Goal: Task Accomplishment & Management: Manage account settings

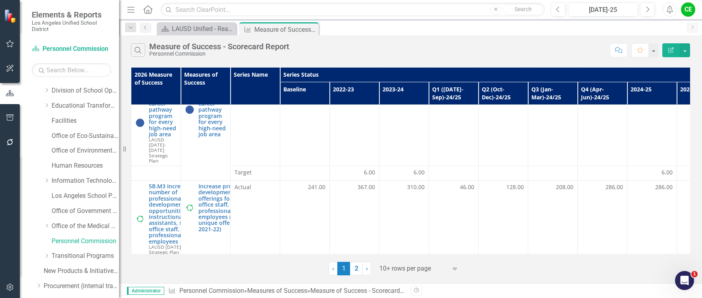
scroll to position [516, 0]
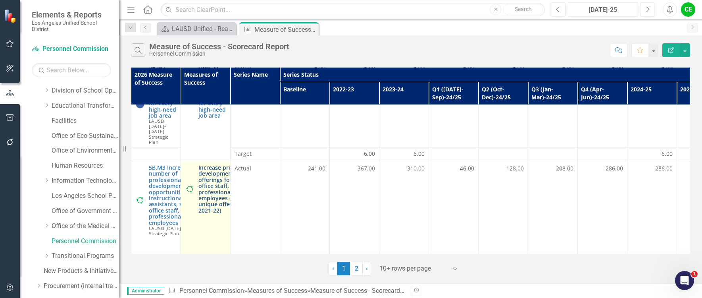
click at [219, 164] on link "Increase professional development offerings for school office staff, and profes…" at bounding box center [228, 188] width 60 height 49
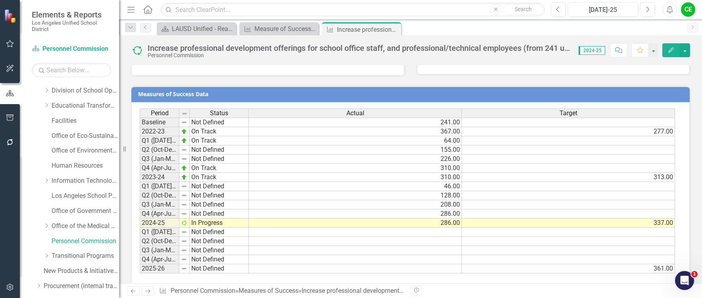
scroll to position [627, 0]
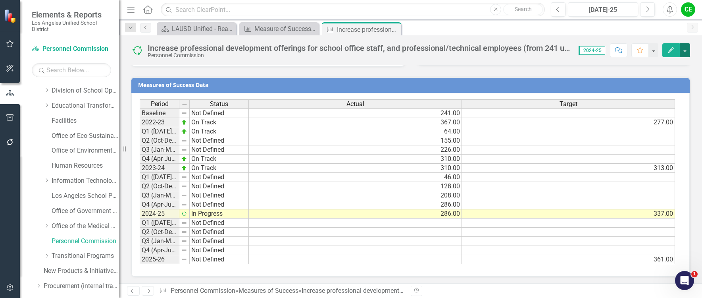
click at [685, 52] on button "button" at bounding box center [685, 50] width 10 height 14
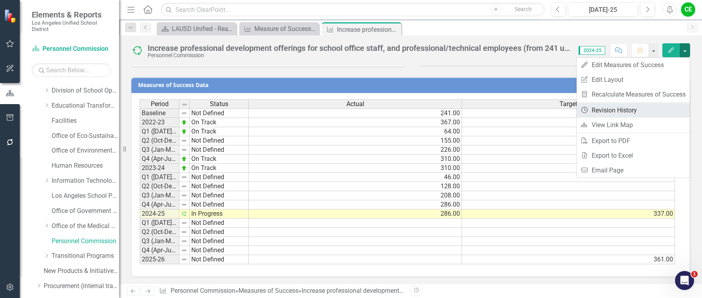
click at [619, 107] on link "Revision History Revision History" at bounding box center [632, 110] width 113 height 15
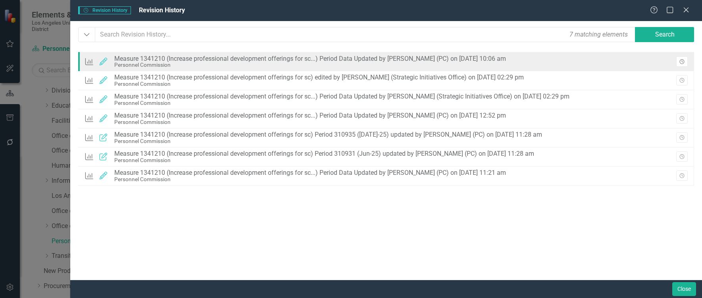
click at [682, 59] on button "Revision History" at bounding box center [682, 61] width 12 height 10
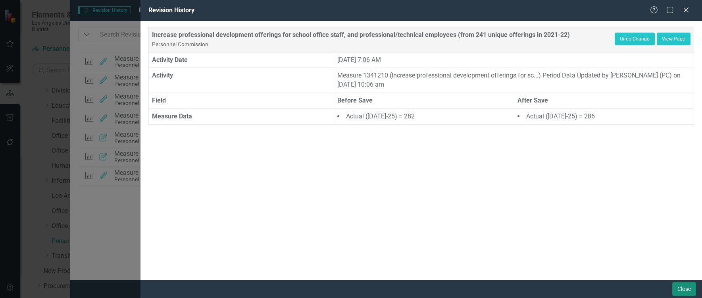
click at [673, 288] on button "Close" at bounding box center [684, 289] width 24 height 14
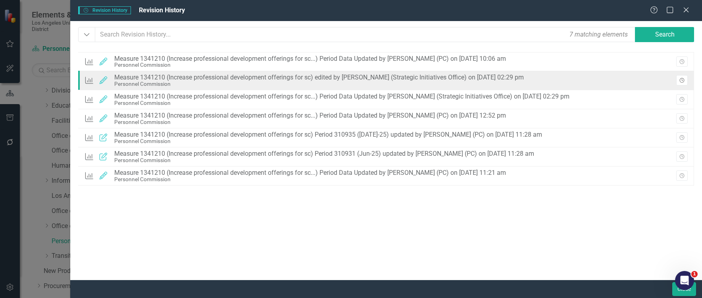
click at [685, 77] on button "Revision History" at bounding box center [682, 80] width 12 height 10
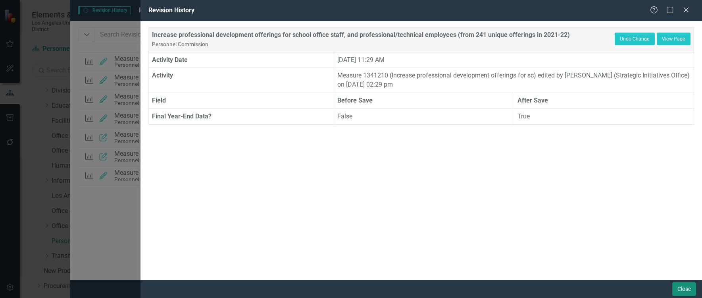
click at [685, 288] on button "Close" at bounding box center [684, 289] width 24 height 14
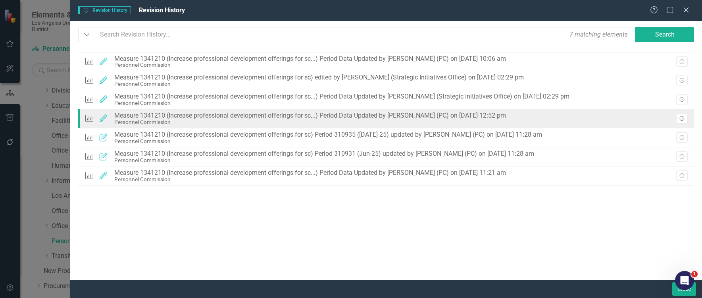
click at [680, 117] on icon "Revision History" at bounding box center [682, 118] width 6 height 5
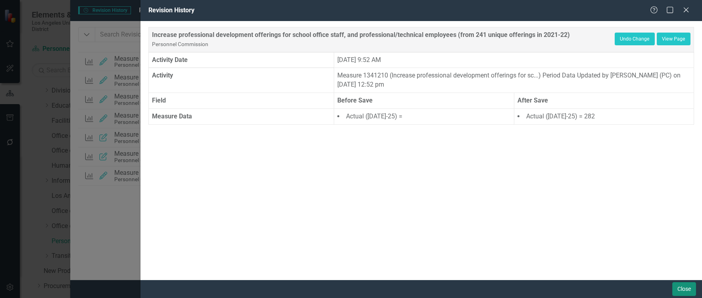
click at [680, 292] on button "Close" at bounding box center [684, 289] width 24 height 14
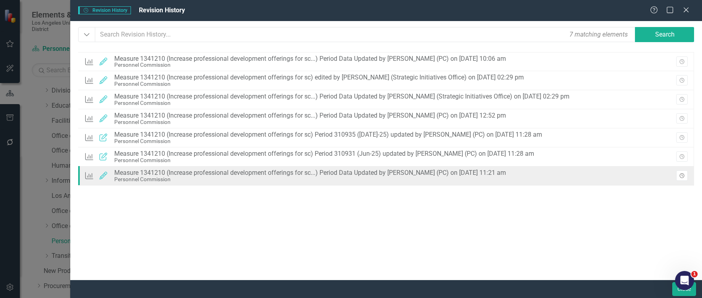
click at [683, 175] on icon "Revision History" at bounding box center [682, 175] width 6 height 5
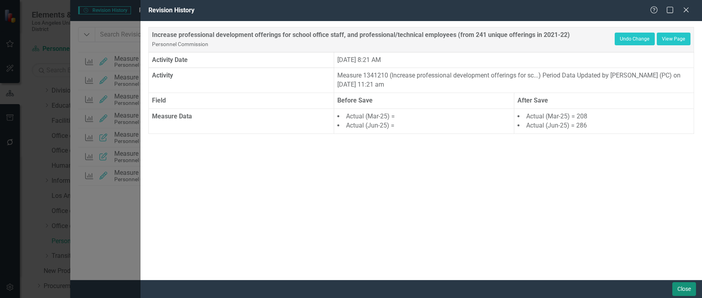
click at [683, 289] on button "Close" at bounding box center [684, 289] width 24 height 14
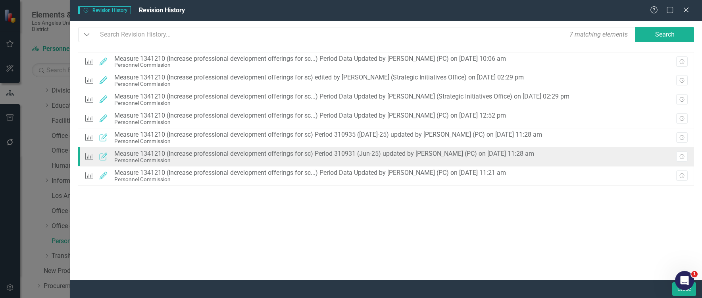
click at [687, 154] on div "Measures of Success Updated Measure 1341210 (Increase professional development …" at bounding box center [386, 156] width 616 height 19
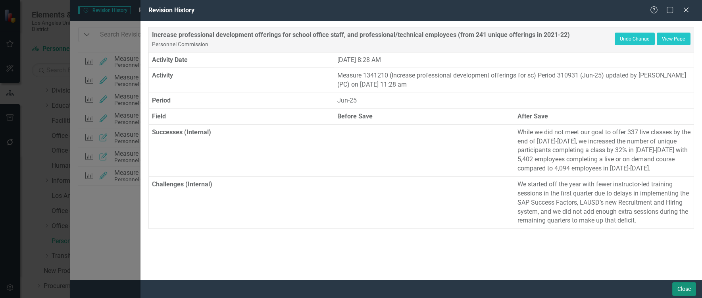
click at [679, 288] on button "Close" at bounding box center [684, 289] width 24 height 14
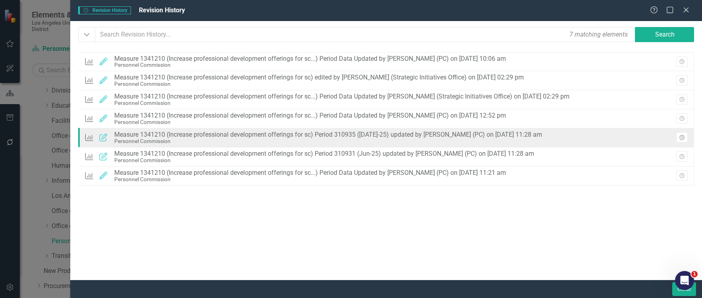
click at [679, 134] on button "Revision History" at bounding box center [682, 137] width 12 height 10
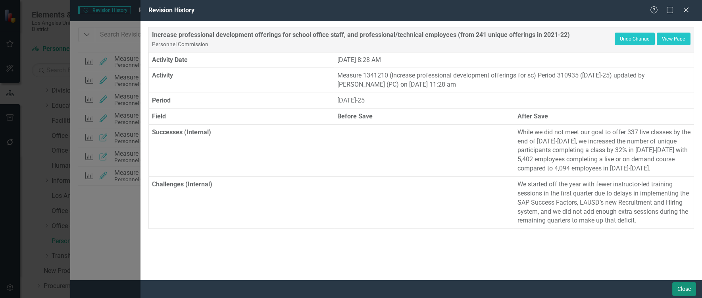
click at [680, 286] on button "Close" at bounding box center [684, 289] width 24 height 14
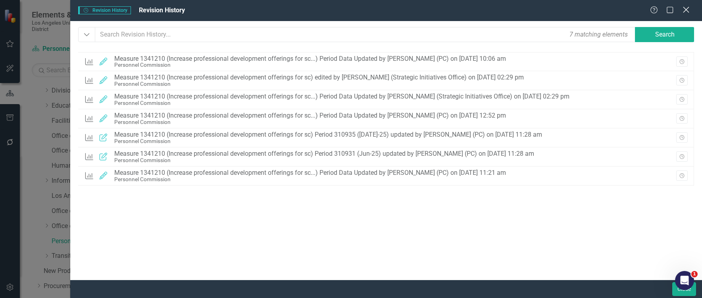
click at [683, 6] on icon "Close" at bounding box center [686, 10] width 10 height 8
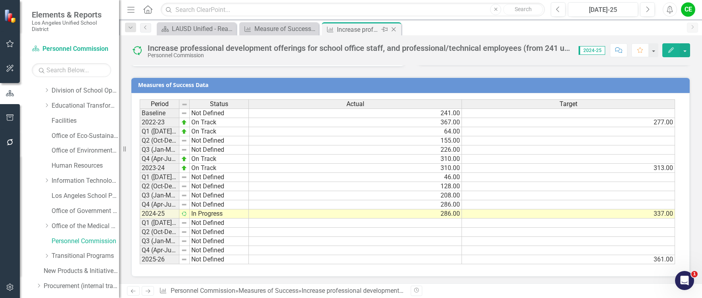
click at [395, 27] on icon "Close" at bounding box center [394, 29] width 8 height 6
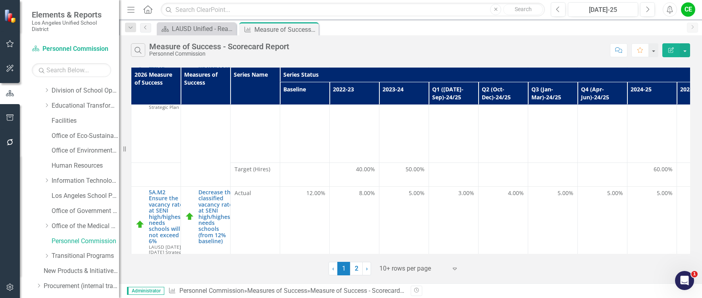
scroll to position [79, 0]
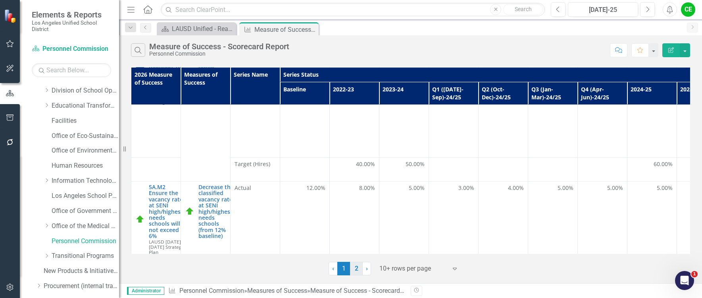
click at [357, 271] on link "2" at bounding box center [356, 267] width 13 height 13
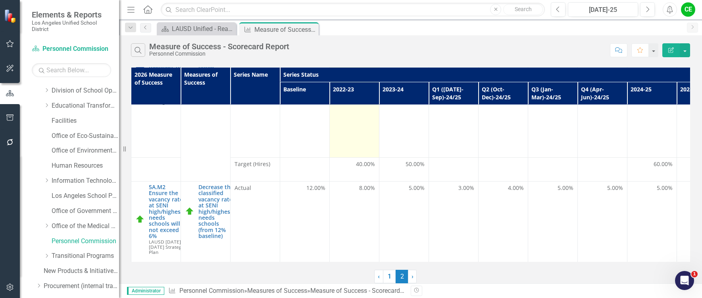
scroll to position [0, 0]
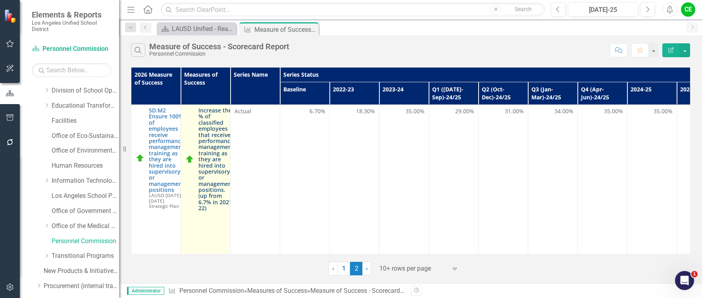
click at [217, 152] on link "Increase the % of classified employees that receive performance management trai…" at bounding box center [216, 159] width 36 height 104
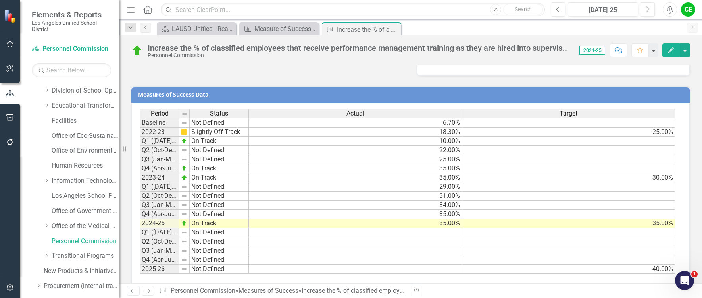
scroll to position [618, 0]
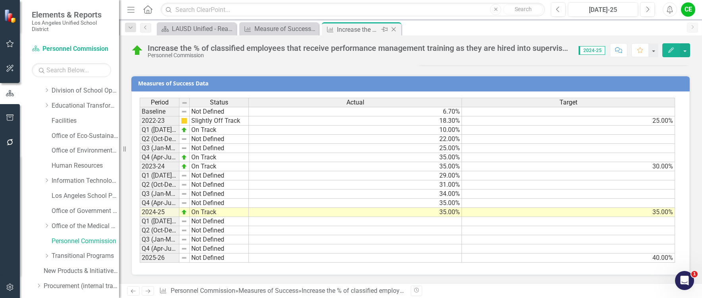
click at [394, 28] on icon "Close" at bounding box center [394, 29] width 8 height 6
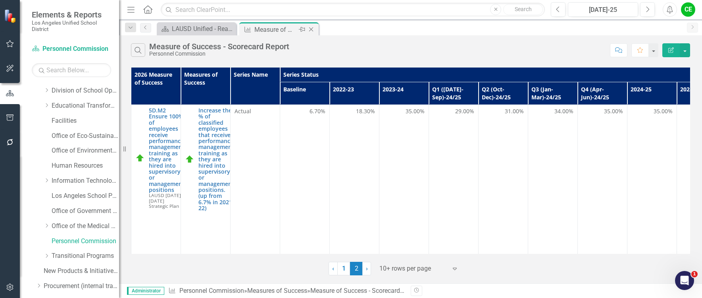
click at [313, 29] on icon "Close" at bounding box center [311, 29] width 8 height 6
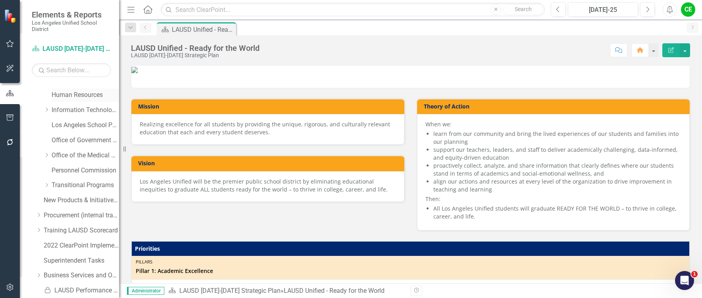
scroll to position [186, 0]
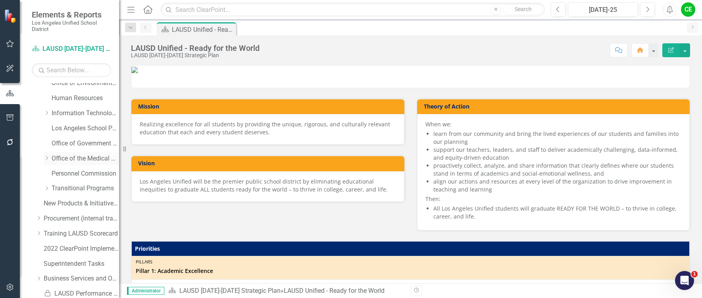
click at [46, 154] on div "Dropdown Office of the Medical Director" at bounding box center [81, 158] width 75 height 13
click at [45, 159] on icon "Dropdown" at bounding box center [47, 157] width 6 height 5
click at [85, 185] on link "Student Mental Health and Wellness Services" at bounding box center [81, 180] width 75 height 9
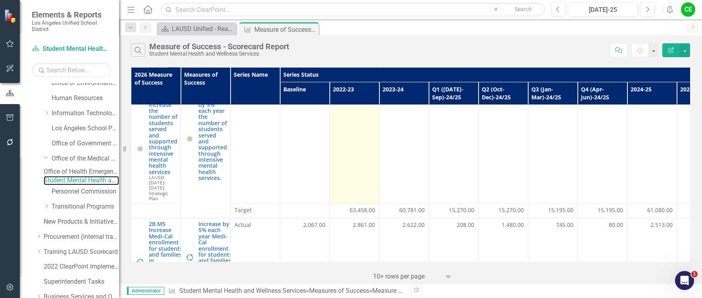
scroll to position [238, 0]
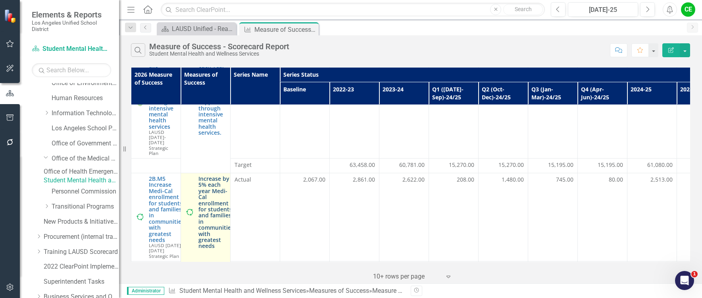
click at [205, 195] on link "Increase by 5% each year Medi-Cal enrollment for students and families in commu…" at bounding box center [215, 211] width 35 height 73
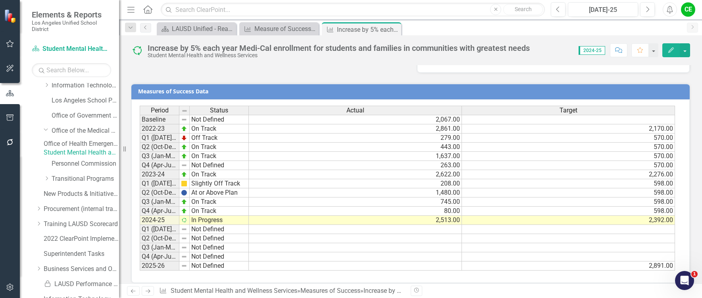
scroll to position [226, 0]
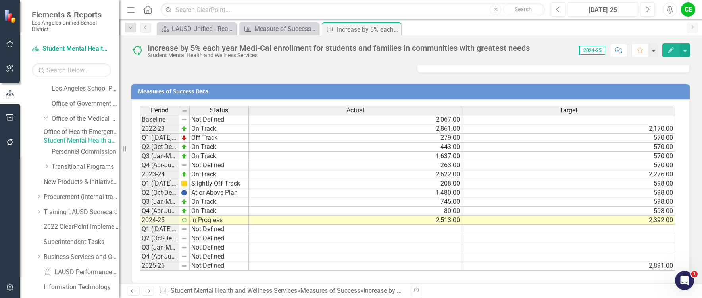
click at [508, 225] on td at bounding box center [568, 229] width 213 height 9
click at [394, 27] on icon "Close" at bounding box center [394, 29] width 8 height 6
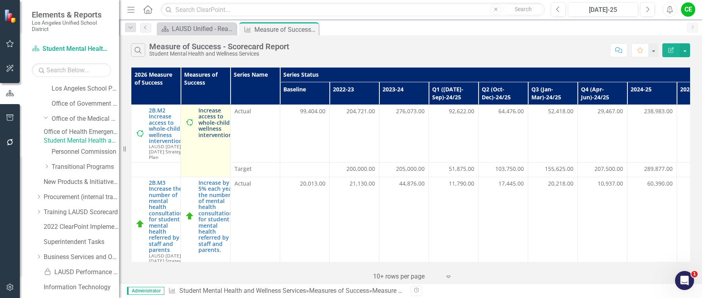
click at [214, 126] on link "Increase access to whole-child wellness interventions" at bounding box center [216, 122] width 36 height 31
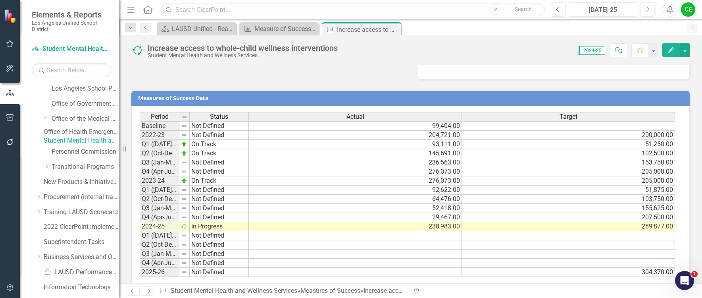
scroll to position [595, 0]
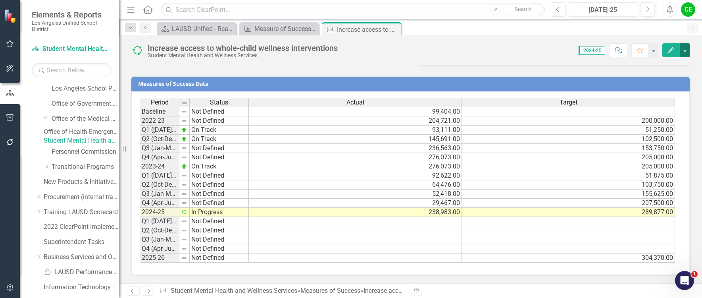
click at [684, 50] on button "button" at bounding box center [685, 50] width 10 height 14
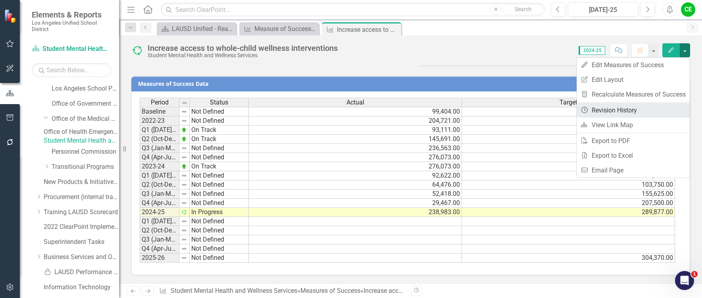
click at [614, 109] on link "Revision History Revision History" at bounding box center [632, 110] width 113 height 15
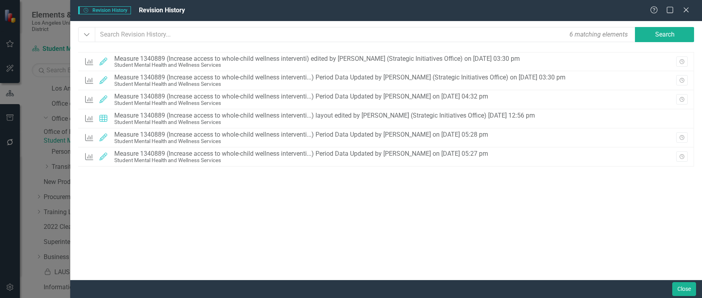
drag, startPoint x: 672, startPoint y: 157, endPoint x: 697, endPoint y: 157, distance: 24.2
click at [676, 157] on div "Revision History" at bounding box center [676, 157] width 21 height 12
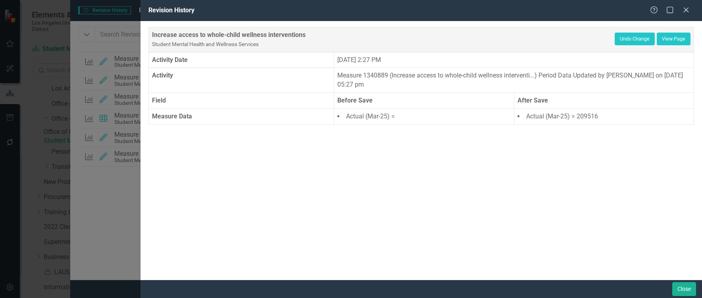
click at [685, 158] on div "Increase access to whole-child wellness interventions Student Mental Health and…" at bounding box center [420, 150] width 561 height 258
click at [689, 6] on icon "Close" at bounding box center [686, 10] width 10 height 8
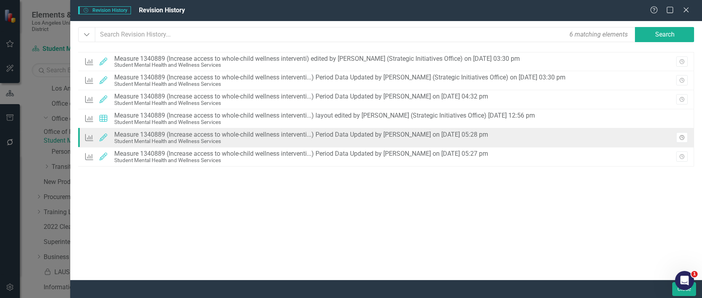
click at [683, 138] on icon "button" at bounding box center [681, 137] width 5 height 5
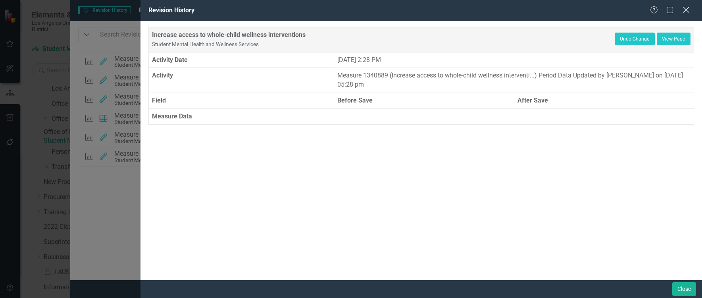
click at [686, 10] on icon at bounding box center [686, 10] width 6 height 6
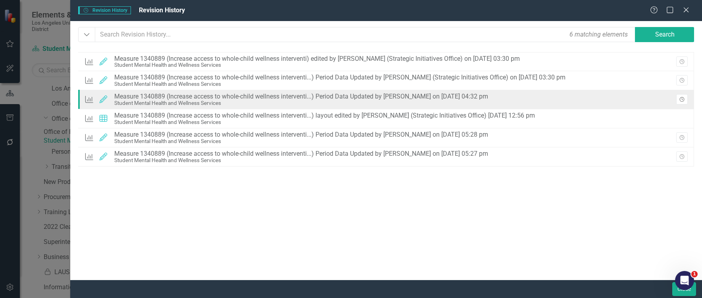
click at [679, 97] on icon "Revision History" at bounding box center [682, 99] width 6 height 5
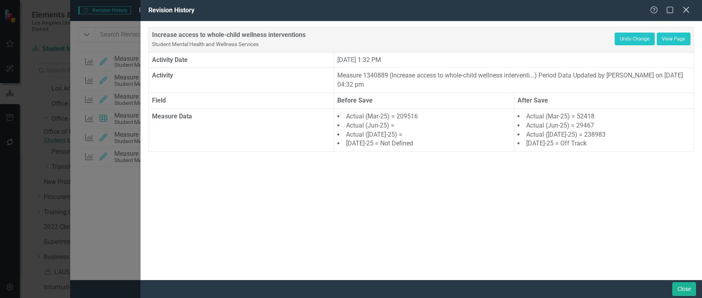
click at [686, 9] on icon "Close" at bounding box center [686, 10] width 10 height 8
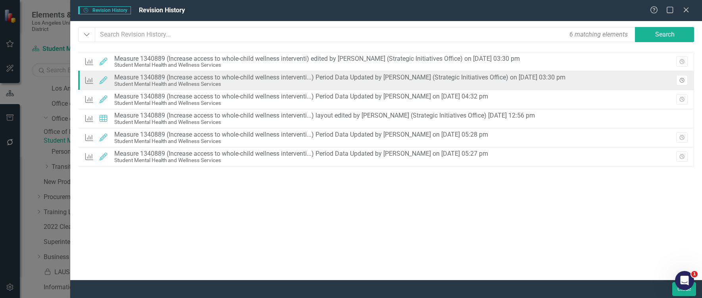
click at [683, 79] on icon "button" at bounding box center [681, 80] width 5 height 5
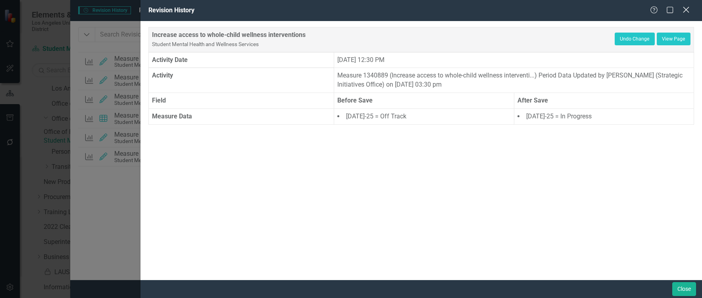
click at [688, 10] on icon "Close" at bounding box center [686, 10] width 10 height 8
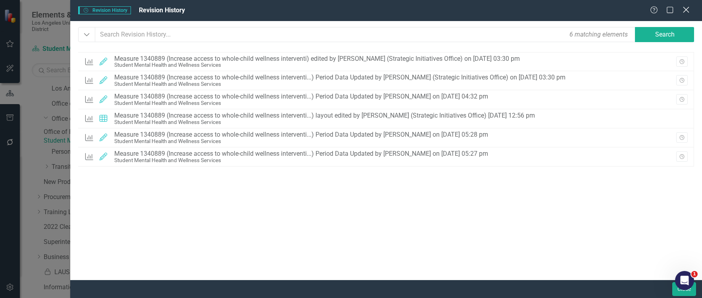
click at [688, 7] on icon "Close" at bounding box center [686, 10] width 10 height 8
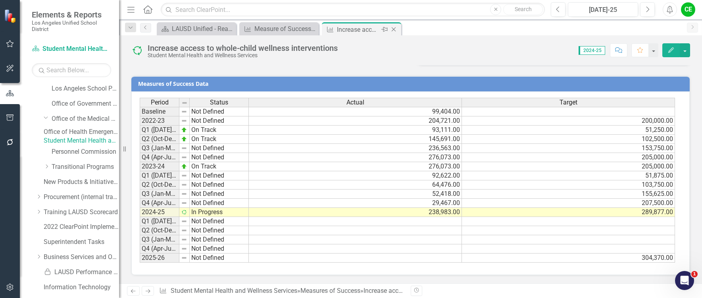
click at [393, 27] on icon "Close" at bounding box center [394, 29] width 8 height 6
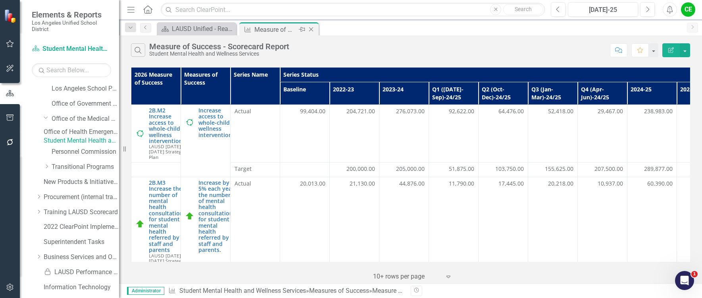
click at [310, 31] on icon at bounding box center [311, 29] width 4 height 4
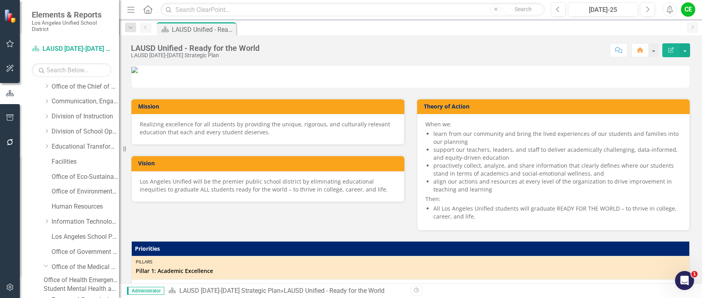
scroll to position [67, 0]
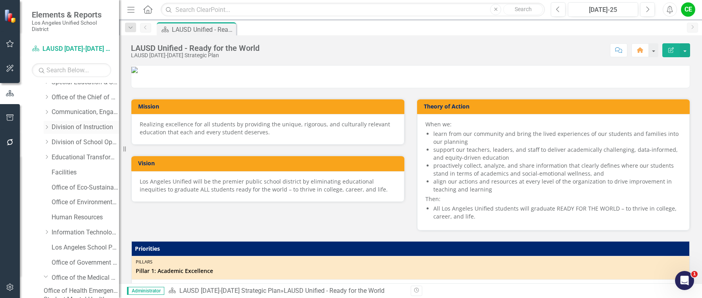
click at [47, 125] on icon "Dropdown" at bounding box center [47, 127] width 6 height 5
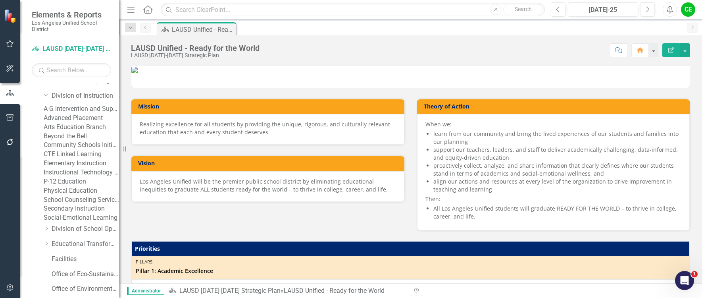
scroll to position [147, 0]
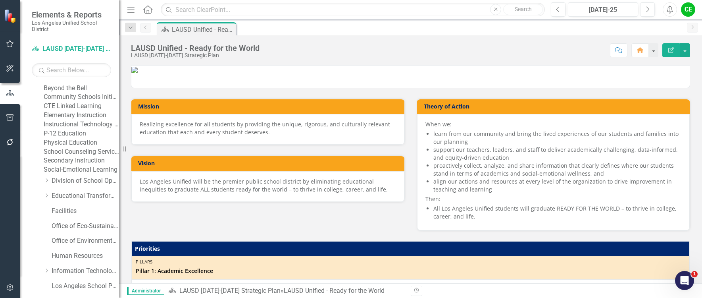
click at [82, 174] on link "Social-Emotional Learning" at bounding box center [81, 169] width 75 height 9
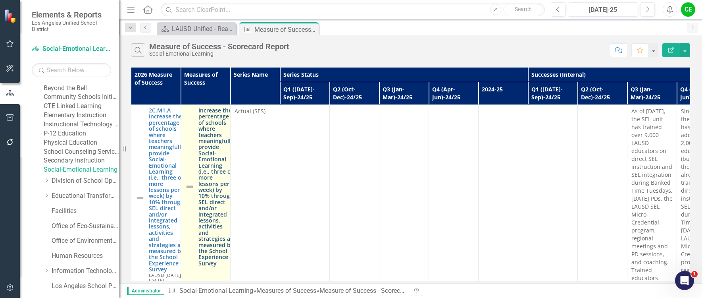
click at [207, 177] on link "Increase the percentage of schools where teachers meaningfully provide Social-E…" at bounding box center [215, 186] width 35 height 159
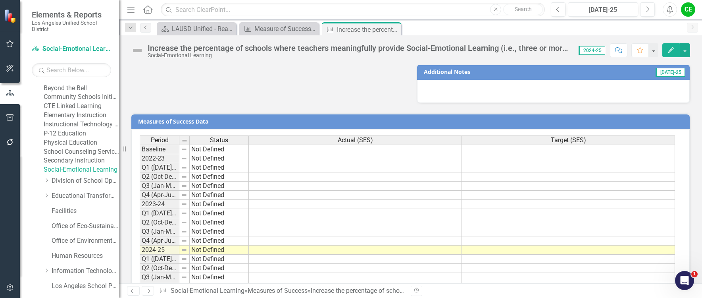
scroll to position [666, 0]
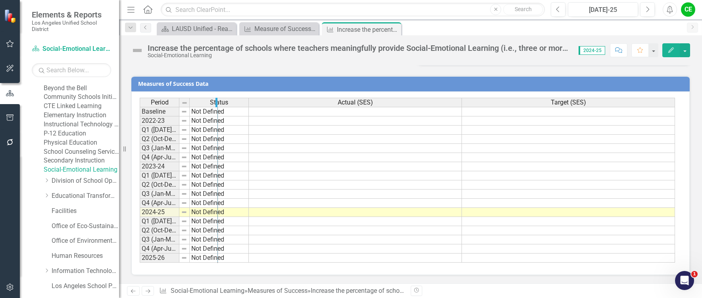
drag, startPoint x: 177, startPoint y: 102, endPoint x: 216, endPoint y: 108, distance: 39.0
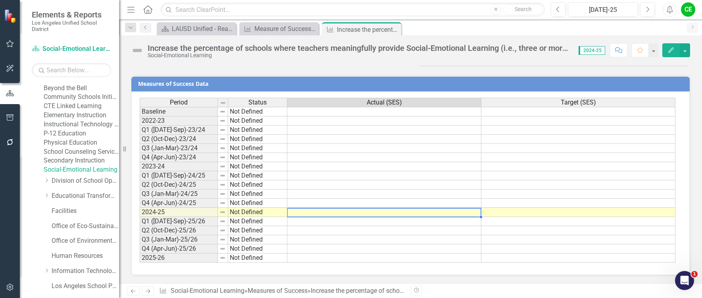
click at [341, 211] on td at bounding box center [384, 211] width 194 height 9
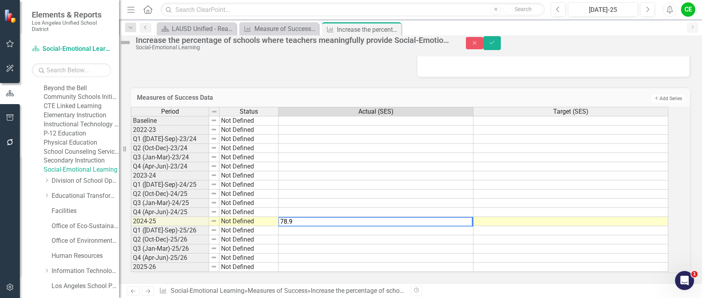
type textarea "78.9"
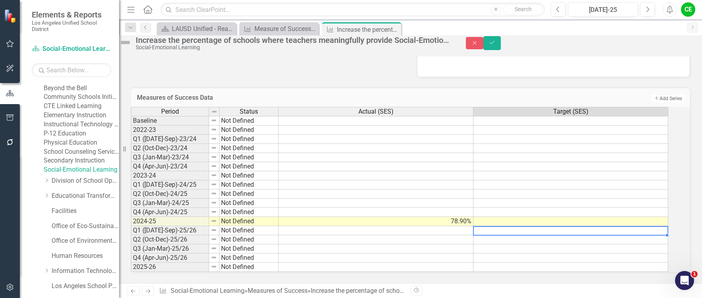
click at [489, 226] on td at bounding box center [570, 230] width 195 height 9
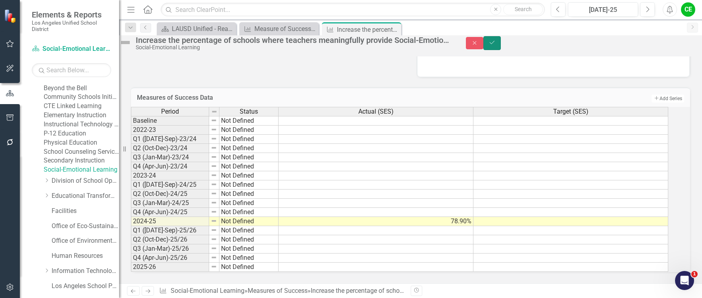
click at [501, 50] on button "Save" at bounding box center [491, 43] width 17 height 14
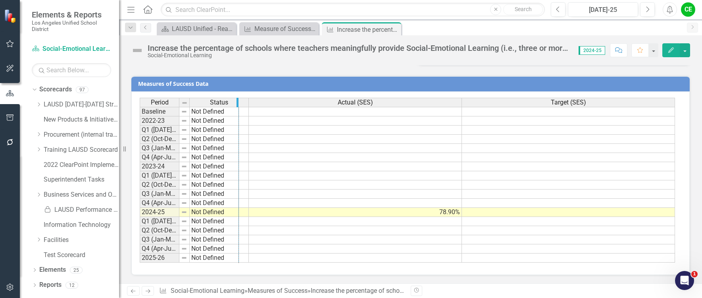
drag, startPoint x: 178, startPoint y: 104, endPoint x: 238, endPoint y: 104, distance: 59.5
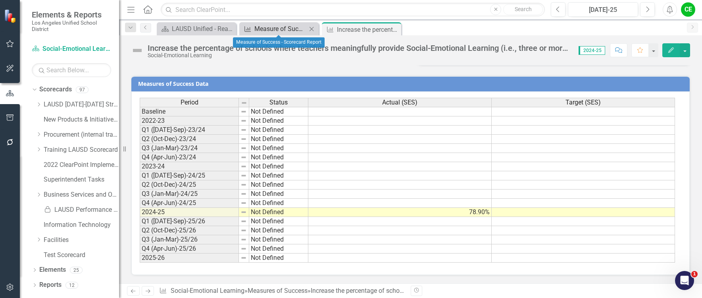
click at [282, 29] on div "Measure of Success - Scorecard Report" at bounding box center [280, 29] width 52 height 10
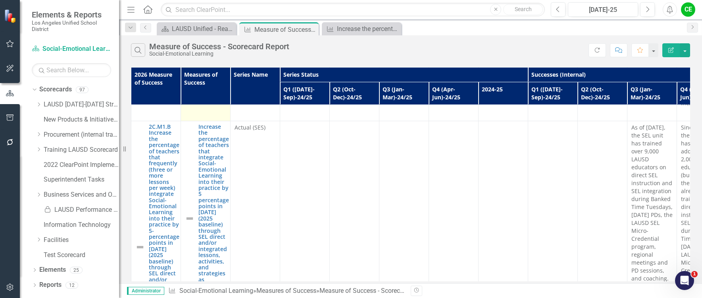
scroll to position [1507, 0]
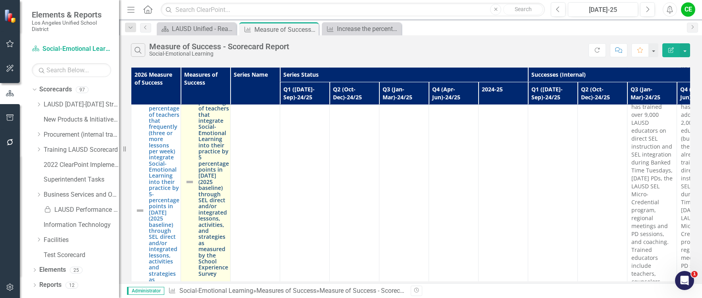
click at [212, 166] on link "Increase the percentage of teachers that integrate Social-Emotional Learning in…" at bounding box center [213, 181] width 31 height 189
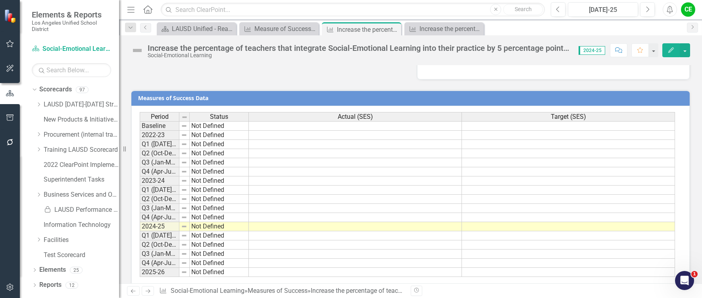
scroll to position [609, 0]
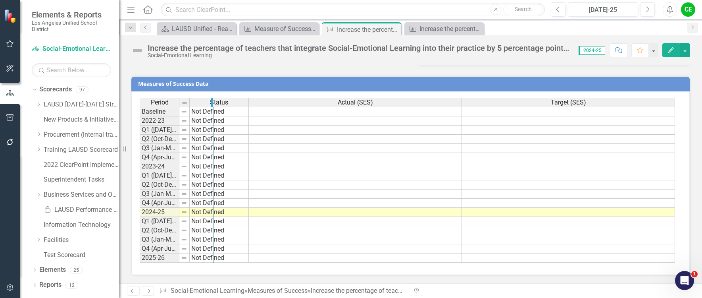
drag, startPoint x: 178, startPoint y: 102, endPoint x: 212, endPoint y: 104, distance: 34.2
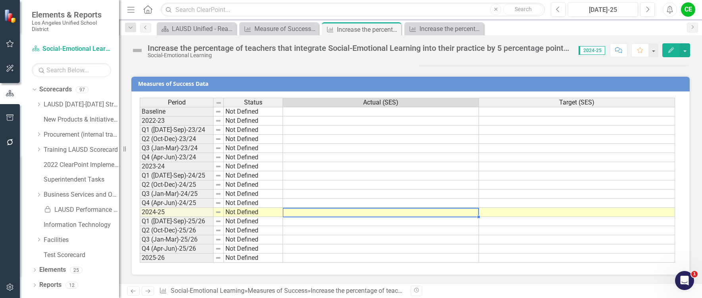
click at [408, 215] on td at bounding box center [381, 211] width 196 height 9
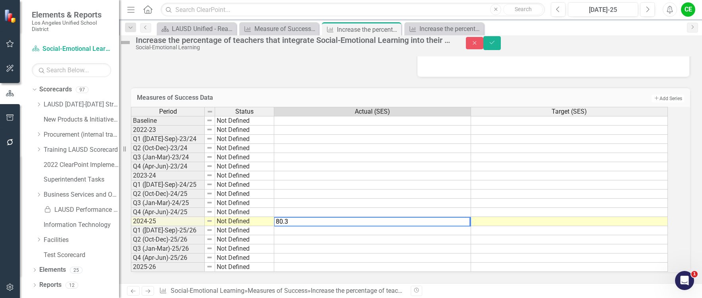
type textarea "80.3"
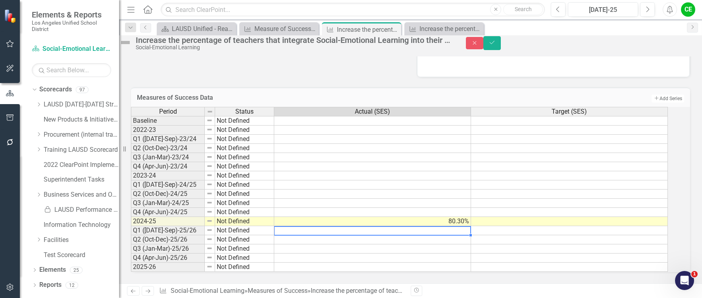
click at [427, 226] on td at bounding box center [372, 230] width 197 height 9
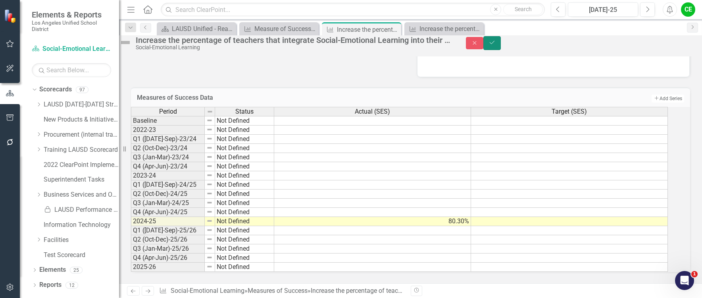
click at [501, 43] on button "Save" at bounding box center [491, 43] width 17 height 14
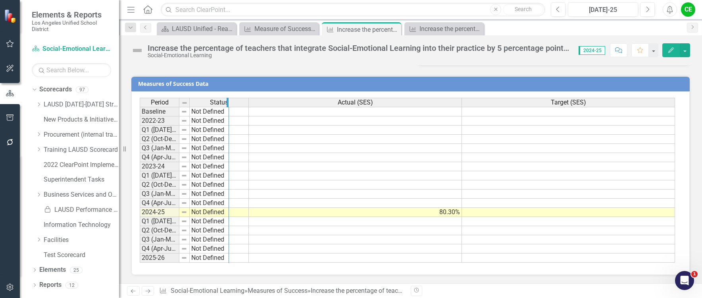
drag, startPoint x: 178, startPoint y: 102, endPoint x: 228, endPoint y: 106, distance: 49.7
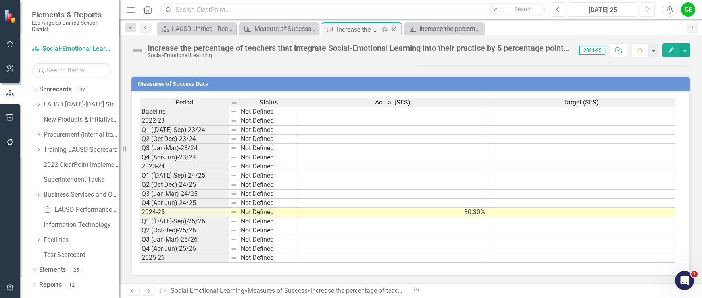
click at [394, 30] on icon "Close" at bounding box center [394, 29] width 8 height 6
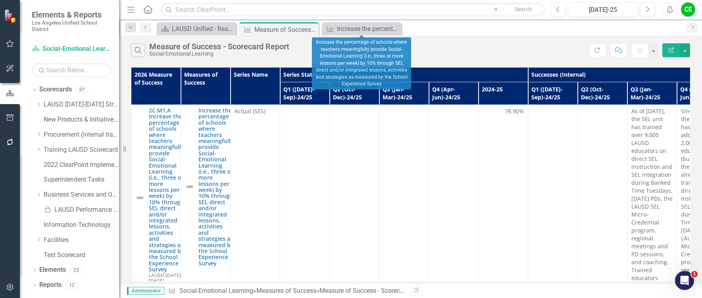
click at [0, 0] on icon "Close" at bounding box center [0, 0] width 0 height 0
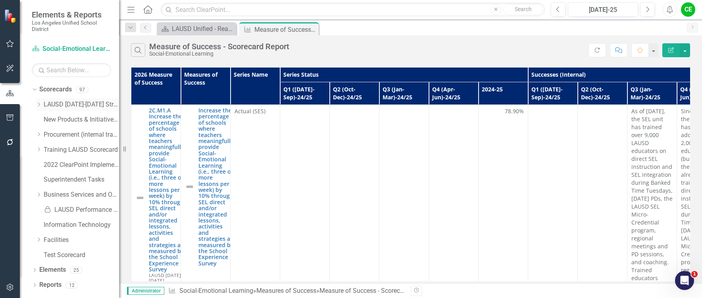
click at [38, 101] on div "Dropdown" at bounding box center [39, 104] width 6 height 7
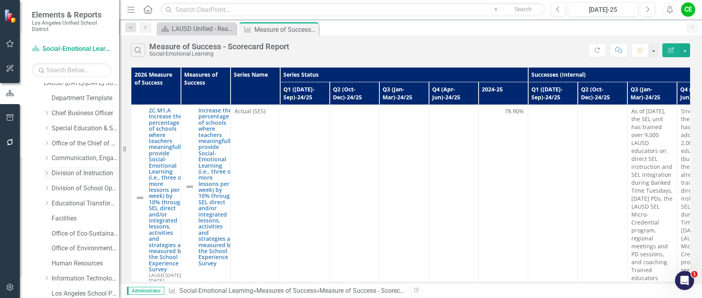
scroll to position [40, 0]
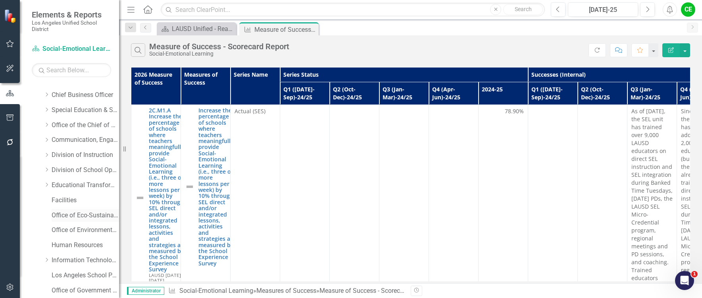
click at [67, 216] on link "Office of Eco-Sustainability" at bounding box center [85, 215] width 67 height 9
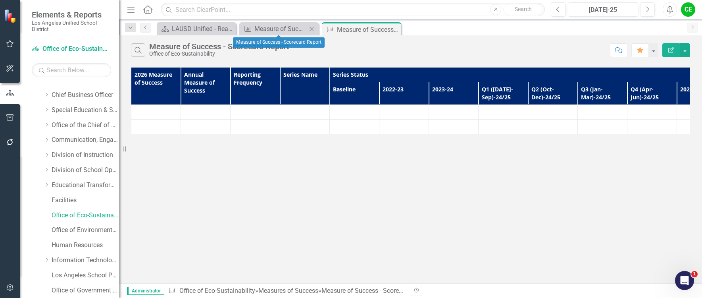
click at [312, 30] on icon "Close" at bounding box center [311, 29] width 8 height 6
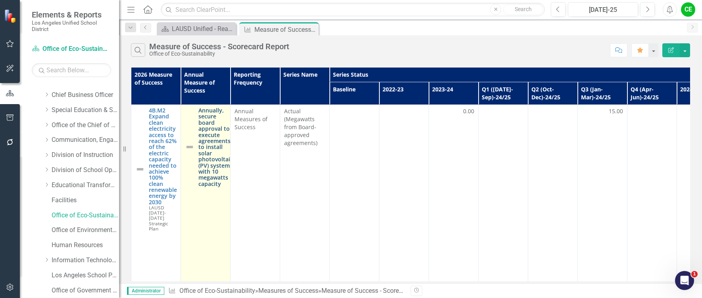
click at [220, 162] on link "Annually, secure board approval to execute agreements to install solar photovol…" at bounding box center [215, 146] width 35 height 79
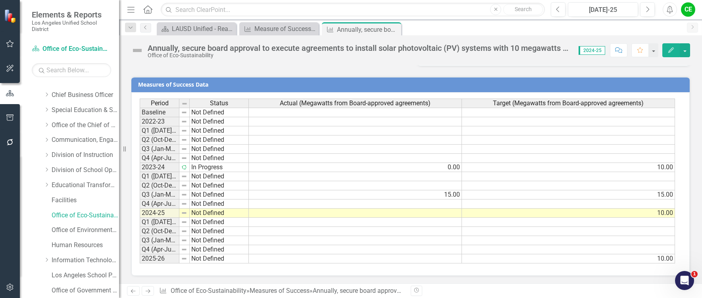
scroll to position [599, 0]
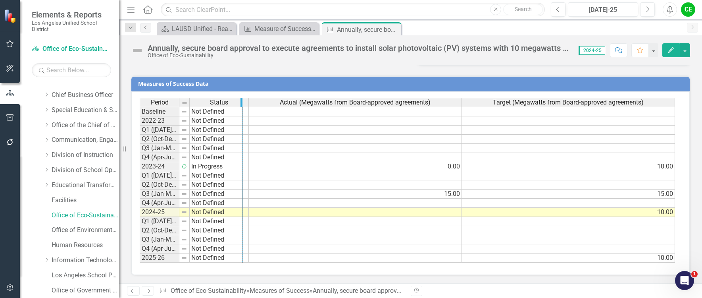
drag, startPoint x: 177, startPoint y: 102, endPoint x: 241, endPoint y: 104, distance: 63.9
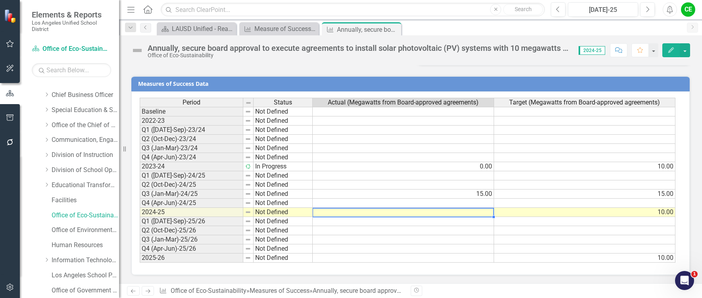
click at [330, 216] on td at bounding box center [403, 211] width 181 height 9
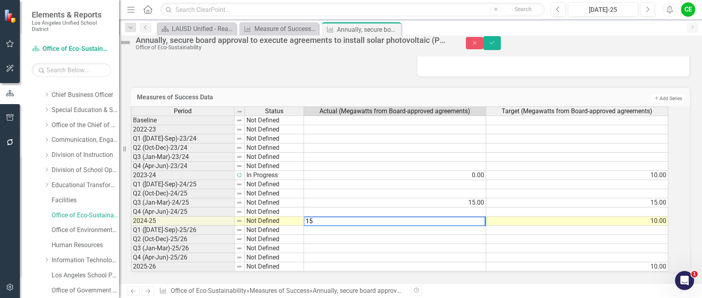
type textarea "15"
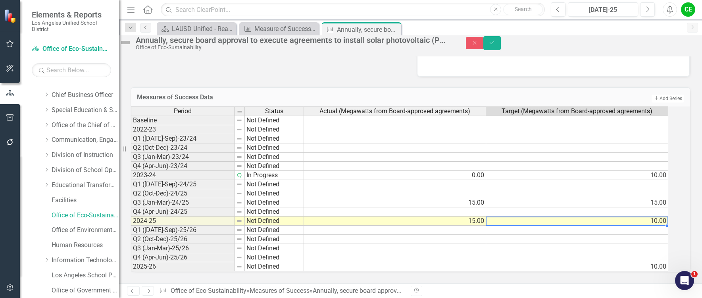
click at [507, 217] on td "10.00" at bounding box center [577, 220] width 182 height 9
click at [501, 43] on button "Save" at bounding box center [491, 43] width 17 height 14
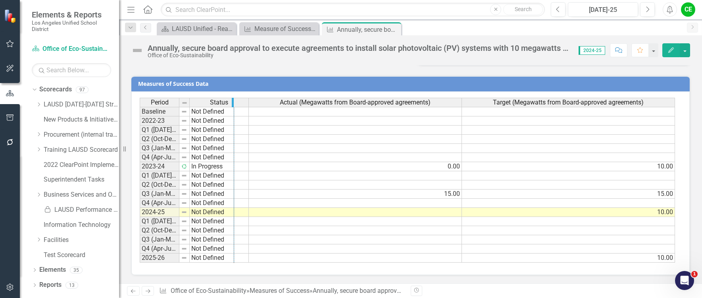
drag, startPoint x: 179, startPoint y: 104, endPoint x: 233, endPoint y: 104, distance: 54.7
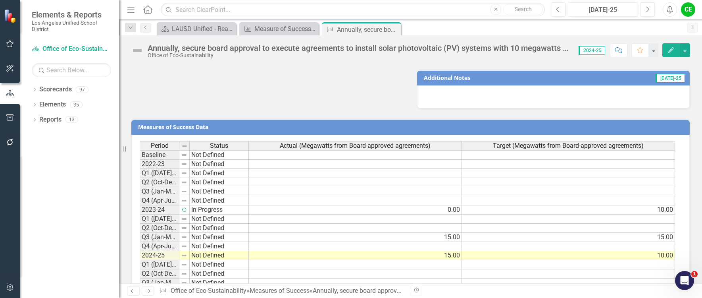
scroll to position [599, 0]
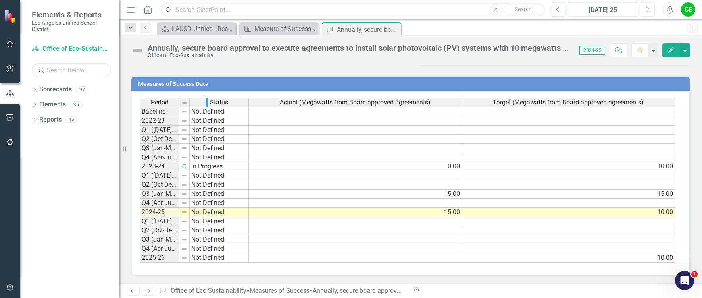
drag, startPoint x: 177, startPoint y: 103, endPoint x: 206, endPoint y: 104, distance: 29.0
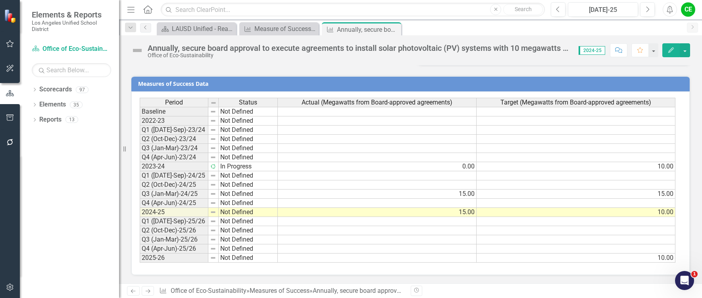
click at [233, 213] on td "Not Defined" at bounding box center [248, 211] width 59 height 9
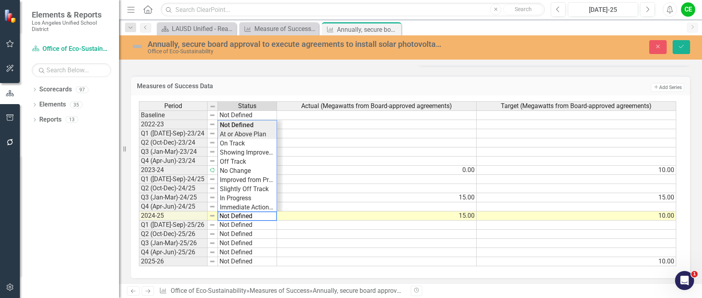
type textarea "At or Above Plan"
click at [237, 136] on div "Period Status Actual (Megawatts from Board-approved agreements) Target (Megawat…" at bounding box center [407, 183] width 537 height 165
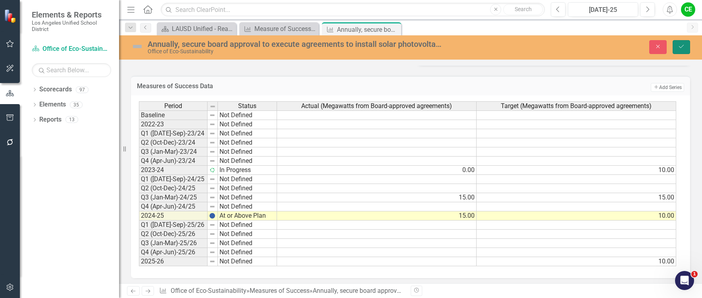
click at [682, 49] on icon "Save" at bounding box center [681, 47] width 7 height 6
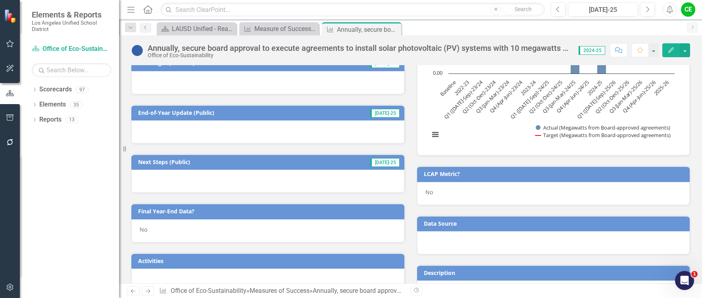
scroll to position [238, 0]
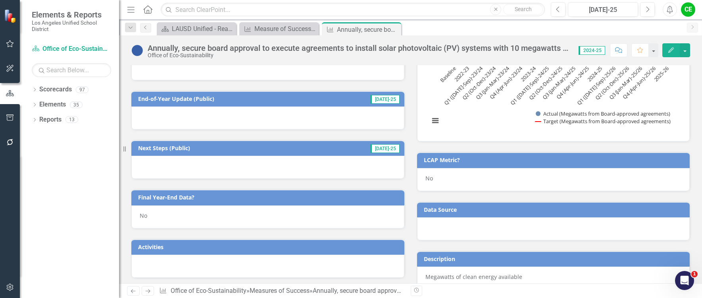
click at [150, 213] on div "No" at bounding box center [267, 216] width 273 height 23
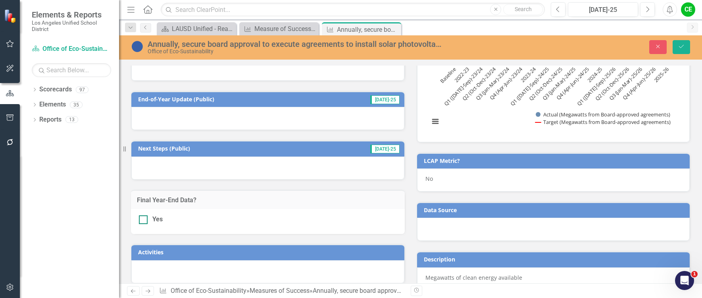
click at [144, 221] on div at bounding box center [143, 219] width 9 height 9
click at [144, 220] on input "Yes" at bounding box center [141, 217] width 5 height 5
checkbox input "true"
click at [676, 50] on button "Save" at bounding box center [680, 47] width 17 height 14
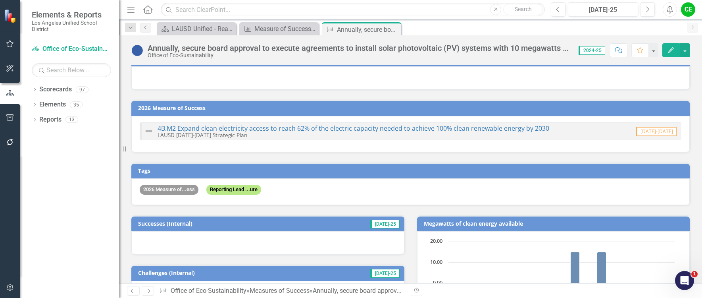
scroll to position [0, 0]
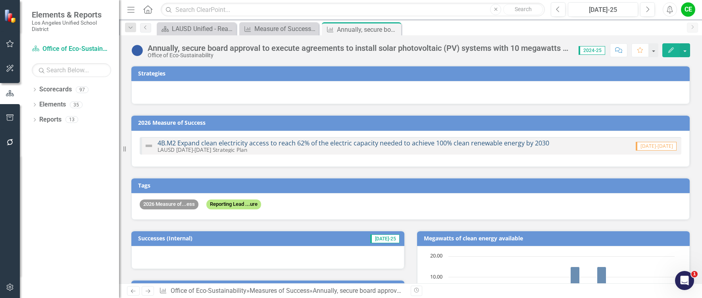
click at [372, 143] on link "4B.M2 Expand clean electricity access to reach 62% of the electric capacity nee…" at bounding box center [353, 142] width 392 height 9
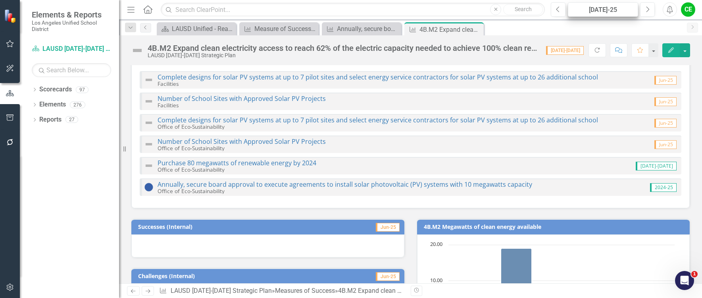
scroll to position [79, 0]
click at [563, 10] on button "Previous" at bounding box center [558, 9] width 15 height 14
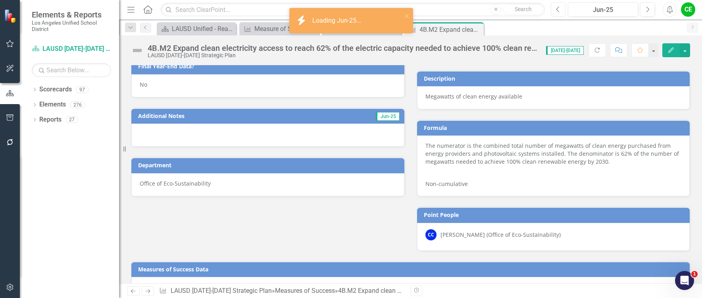
scroll to position [536, 0]
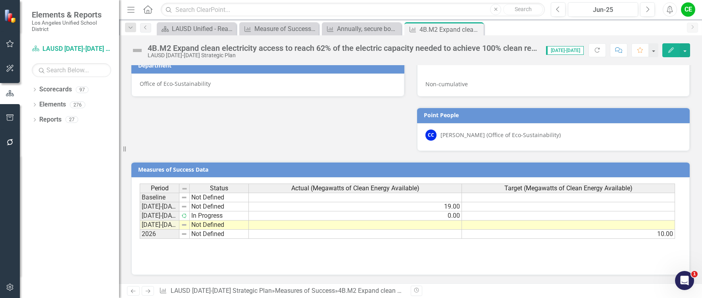
click at [426, 227] on td at bounding box center [355, 224] width 213 height 9
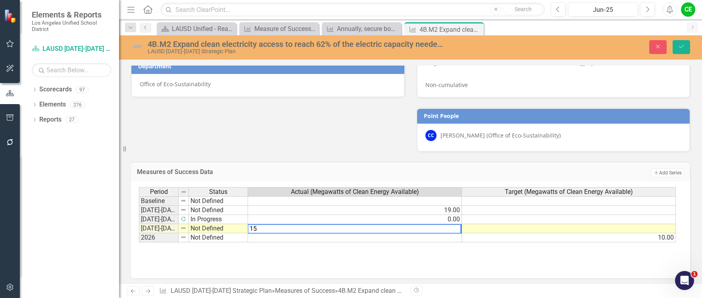
type textarea "15"
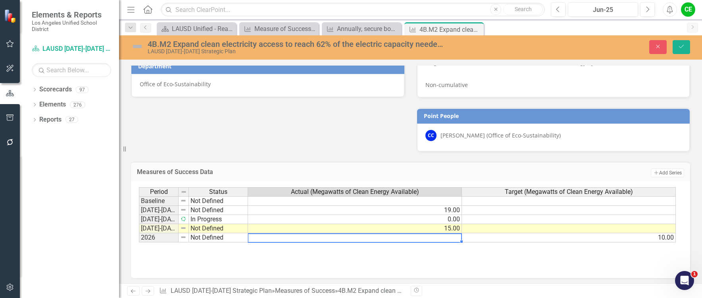
click at [426, 240] on td at bounding box center [355, 237] width 214 height 9
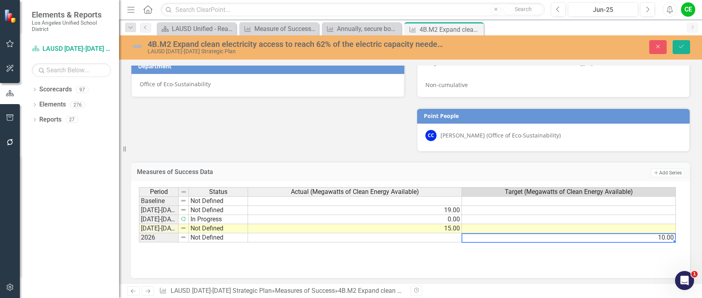
click at [533, 236] on td "10.00" at bounding box center [569, 237] width 214 height 9
click at [680, 45] on icon "Save" at bounding box center [681, 47] width 7 height 6
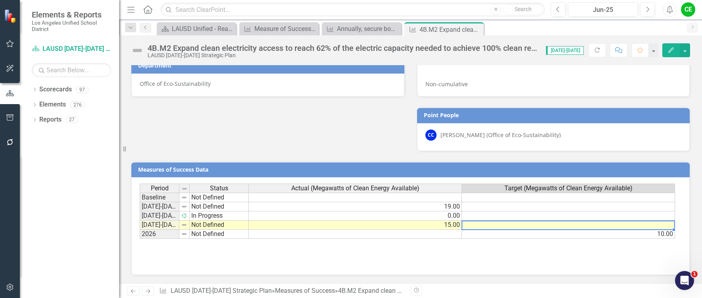
click at [530, 223] on td at bounding box center [568, 224] width 213 height 9
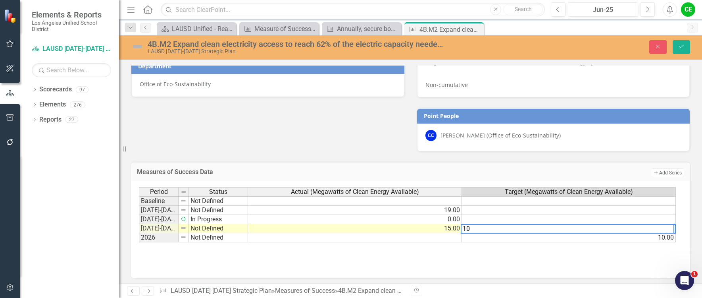
type textarea "10"
click at [535, 240] on td "10.00" at bounding box center [569, 237] width 214 height 9
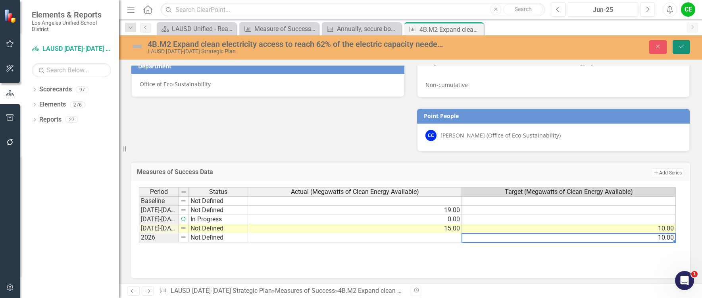
click at [687, 45] on button "Save" at bounding box center [680, 47] width 17 height 14
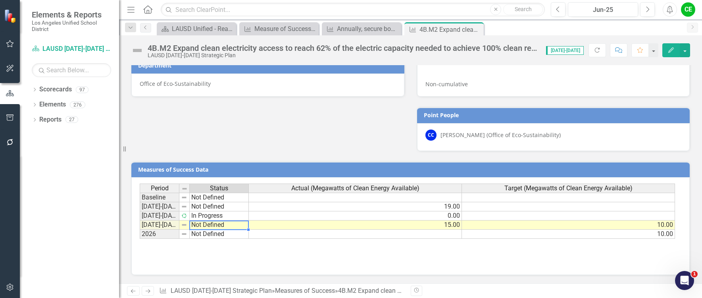
click at [205, 227] on td "Not Defined" at bounding box center [219, 224] width 59 height 9
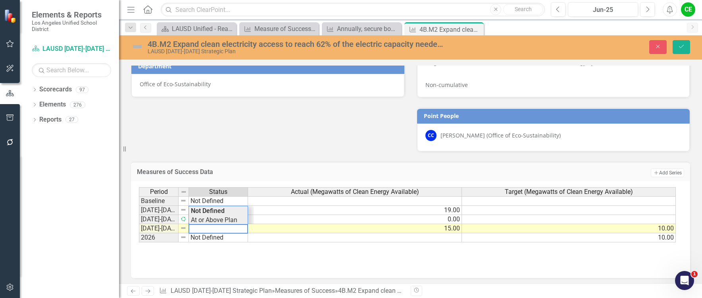
click at [207, 223] on div "Period Status Actual (Megawatts of Clean Energy Available) Target (Megawatts of…" at bounding box center [407, 215] width 537 height 56
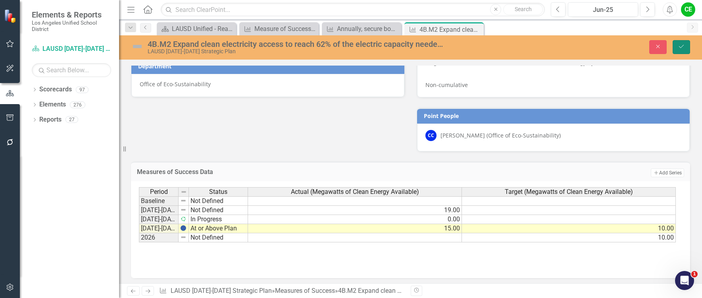
click at [682, 46] on icon "Save" at bounding box center [681, 47] width 7 height 6
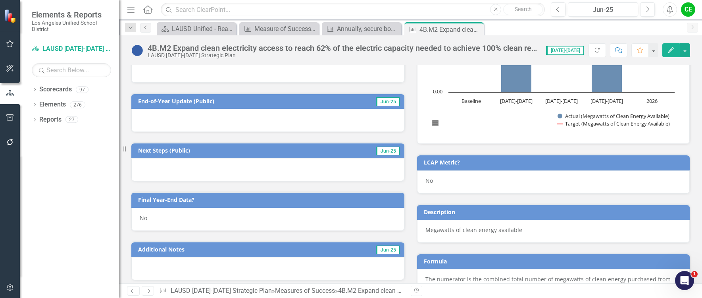
scroll to position [317, 0]
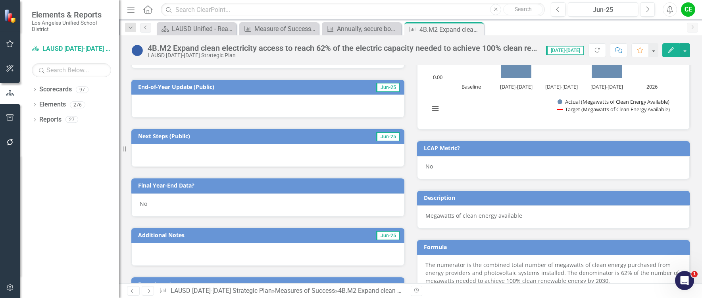
click at [150, 200] on div "No" at bounding box center [267, 204] width 273 height 23
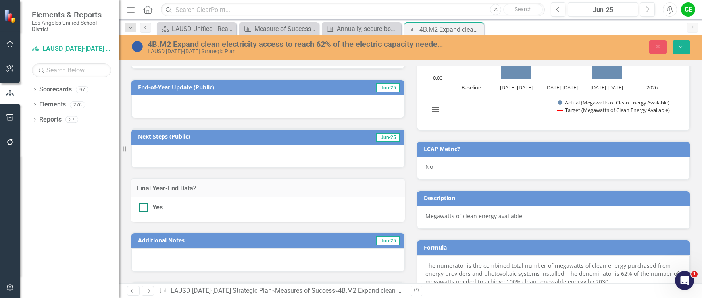
click at [143, 211] on div at bounding box center [143, 207] width 9 height 9
click at [143, 208] on input "Yes" at bounding box center [141, 205] width 5 height 5
checkbox input "true"
click at [678, 48] on icon "Save" at bounding box center [681, 47] width 7 height 6
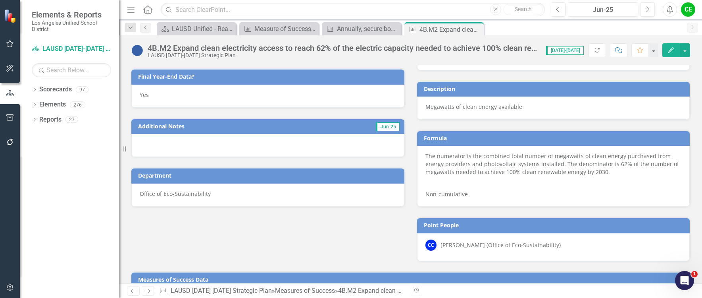
scroll to position [417, 0]
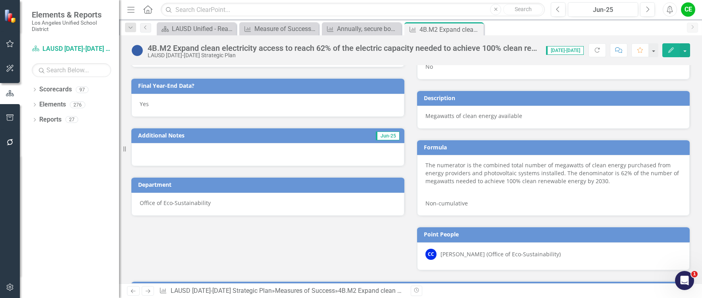
click at [367, 261] on div "Successes (Internal) Jun-25 Challenges (Internal) Jun-25 End-of-Year Update (Pu…" at bounding box center [410, 70] width 571 height 400
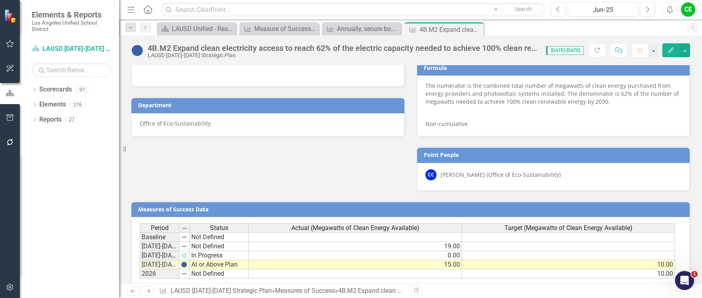
scroll to position [536, 0]
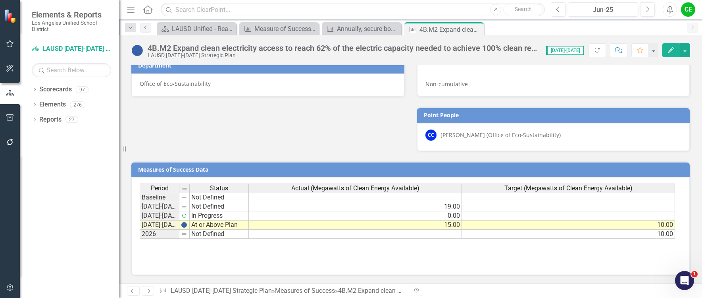
click at [367, 261] on div "Period Status Actual (Megawatts of Clean Energy Available) Target (Megawatts of…" at bounding box center [410, 222] width 541 height 79
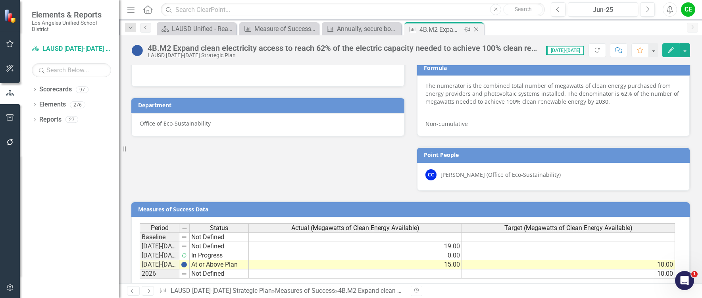
click at [477, 27] on icon "Close" at bounding box center [476, 29] width 8 height 6
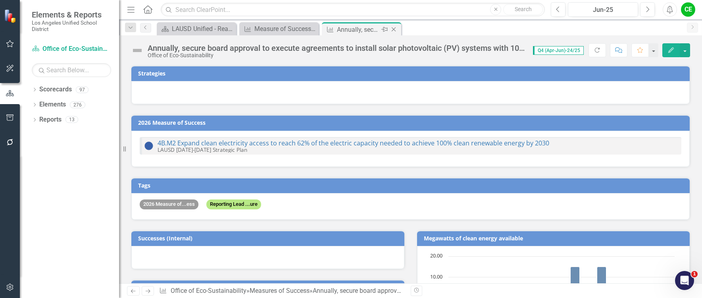
click at [394, 30] on icon "Close" at bounding box center [394, 29] width 8 height 6
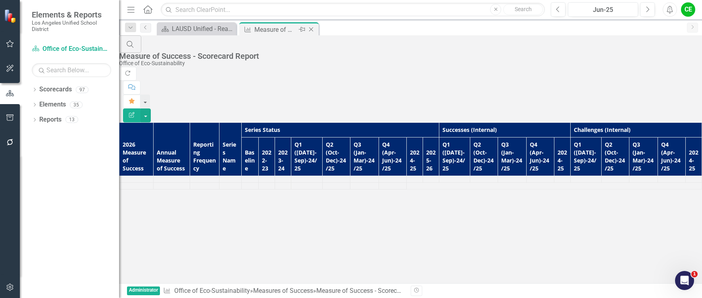
click at [309, 30] on icon "Close" at bounding box center [311, 29] width 8 height 6
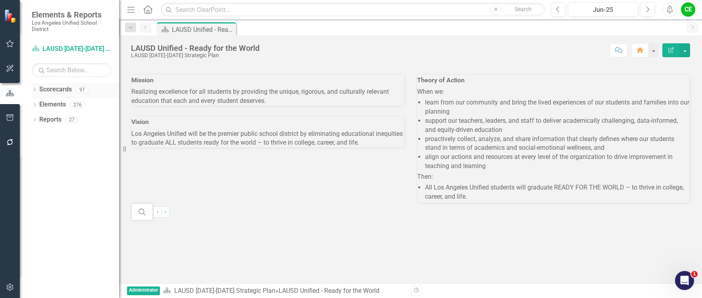
click at [35, 90] on icon "Dropdown" at bounding box center [35, 90] width 6 height 4
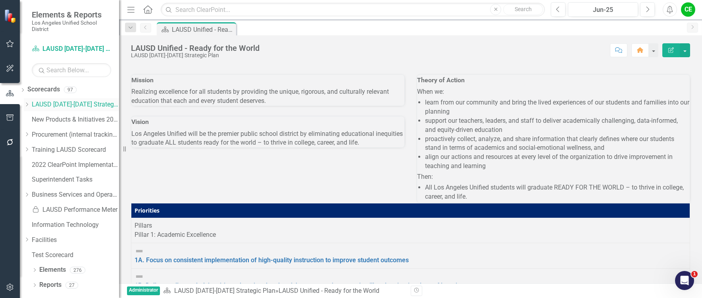
click at [30, 105] on icon "Dropdown" at bounding box center [27, 104] width 6 height 5
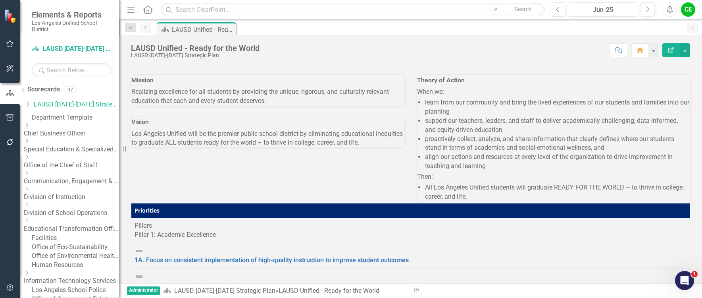
click at [30, 159] on icon "Dropdown" at bounding box center [27, 156] width 6 height 5
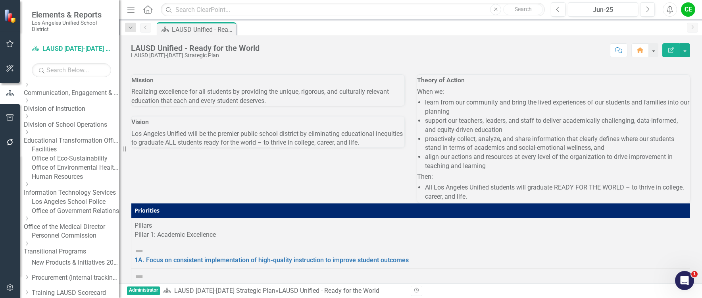
scroll to position [159, 0]
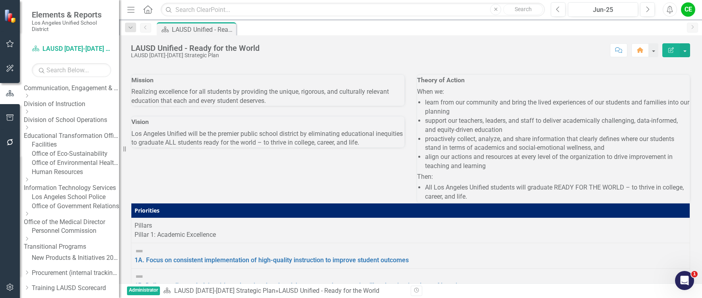
click at [30, 114] on icon "Dropdown" at bounding box center [27, 111] width 6 height 5
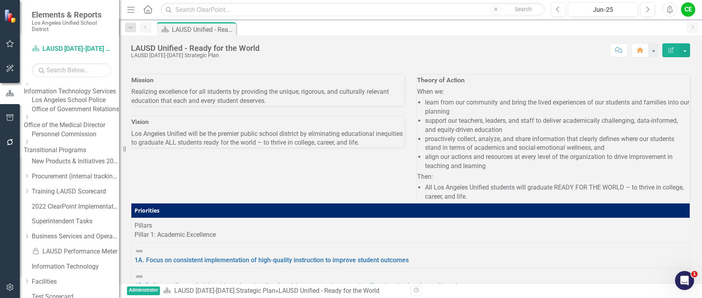
scroll to position [317, 0]
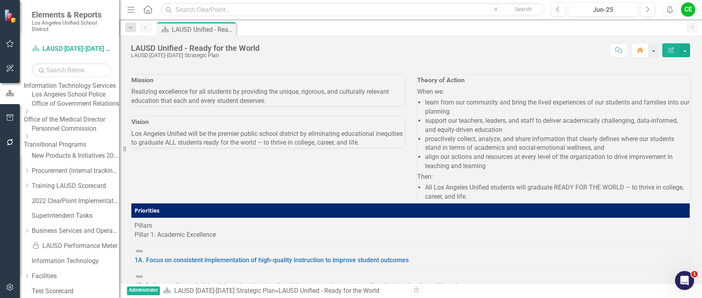
click at [70, 99] on link "Los Angeles School Police" at bounding box center [75, 94] width 87 height 9
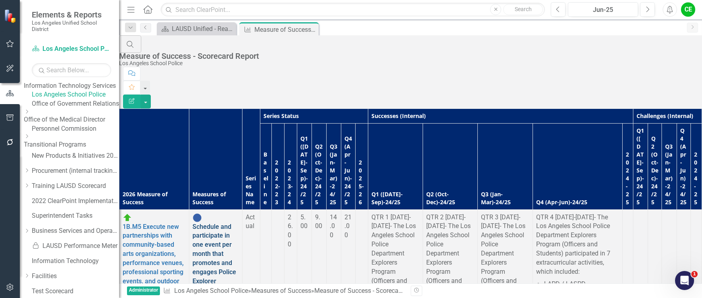
click at [215, 223] on link "Schedule and participate in one event per month that promotes and engages Polic…" at bounding box center [215, 281] width 46 height 116
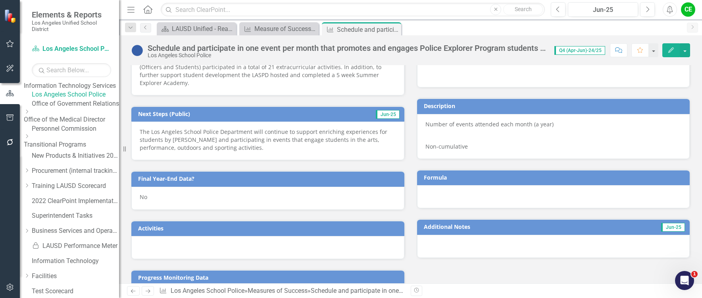
scroll to position [584, 0]
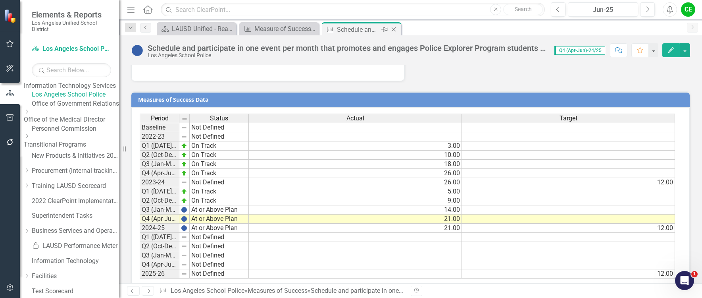
click at [394, 29] on icon "Close" at bounding box center [394, 29] width 8 height 6
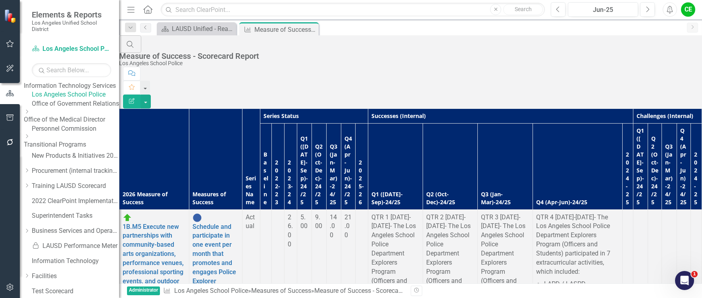
scroll to position [1507, 0]
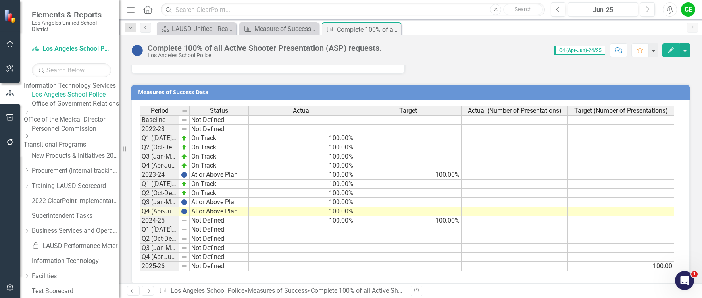
scroll to position [537, 0]
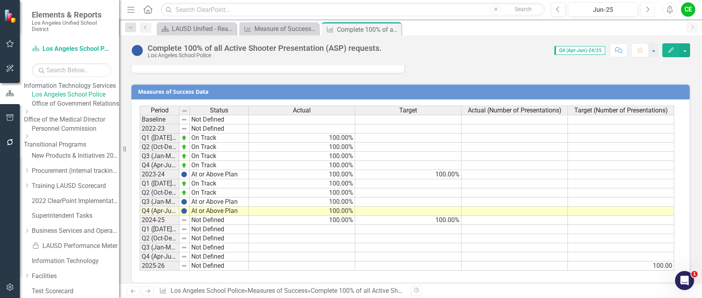
click at [647, 5] on button "Next" at bounding box center [647, 9] width 15 height 14
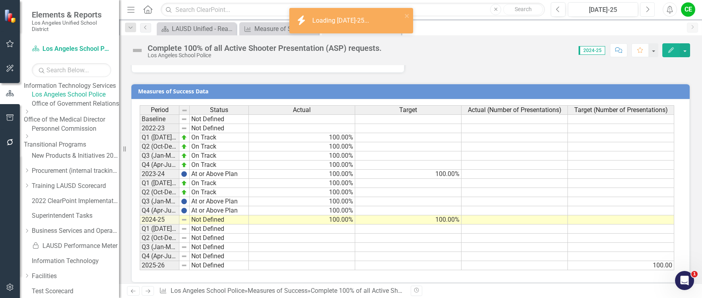
scroll to position [460, 0]
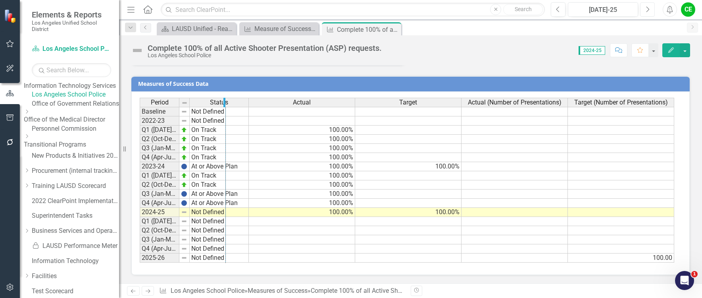
drag, startPoint x: 179, startPoint y: 104, endPoint x: 225, endPoint y: 101, distance: 46.5
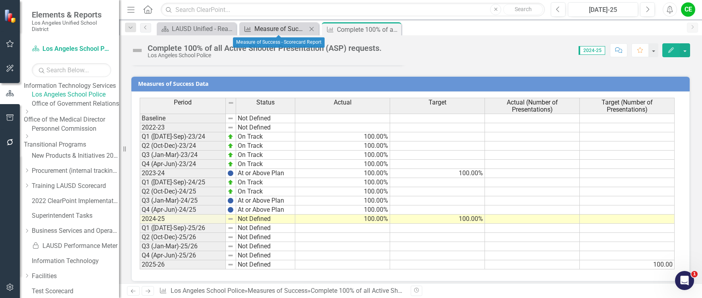
click at [283, 28] on div "Measure of Success - Scorecard Report" at bounding box center [280, 29] width 52 height 10
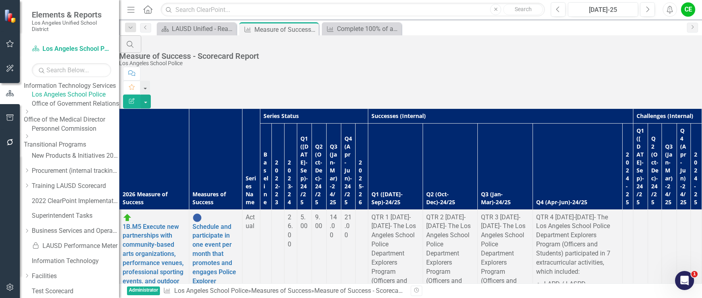
scroll to position [674, 0]
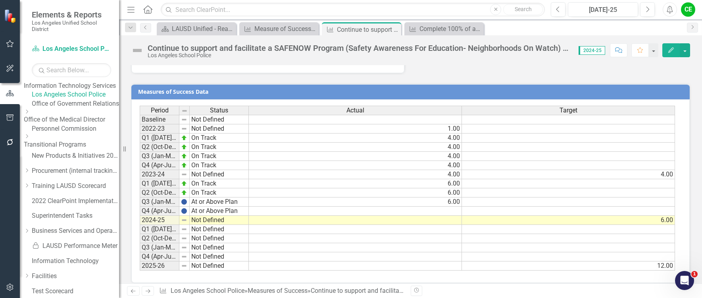
scroll to position [476, 0]
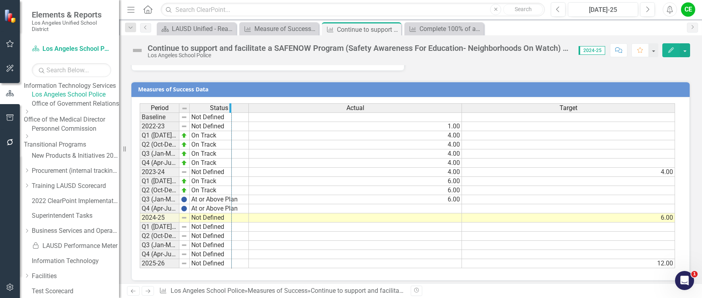
drag, startPoint x: 178, startPoint y: 108, endPoint x: 231, endPoint y: 108, distance: 52.8
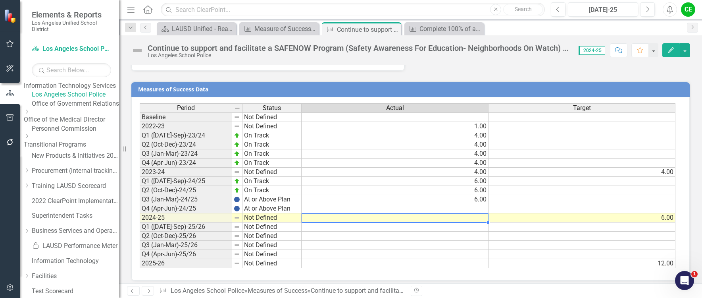
click at [429, 217] on td at bounding box center [394, 217] width 187 height 9
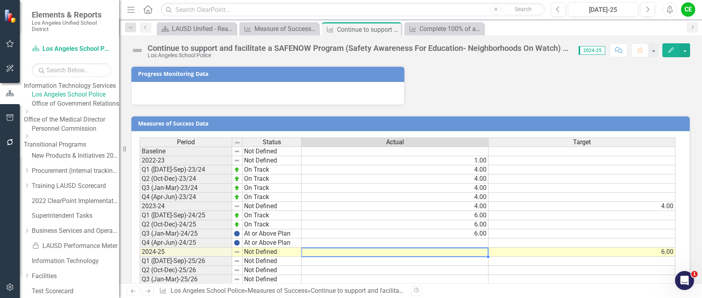
scroll to position [482, 0]
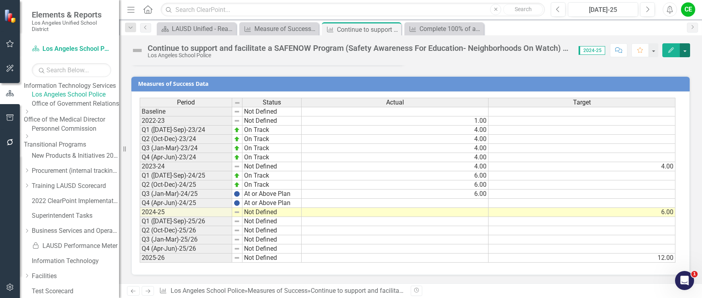
click at [685, 50] on button "button" at bounding box center [685, 50] width 10 height 14
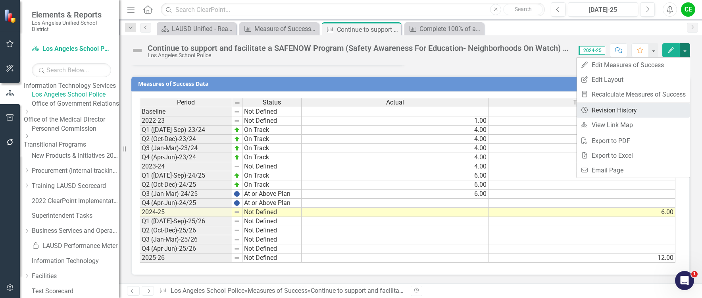
click at [629, 111] on link "Revision History Revision History" at bounding box center [632, 110] width 113 height 15
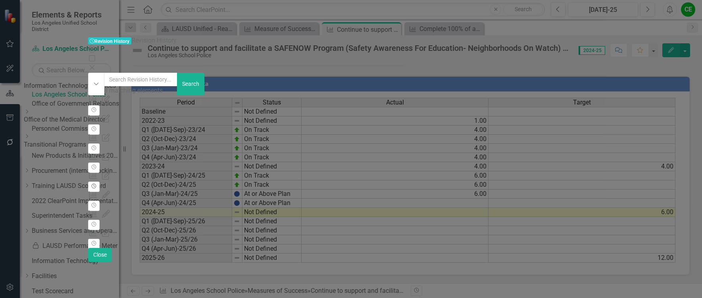
click at [97, 184] on icon "Revision History" at bounding box center [94, 186] width 6 height 5
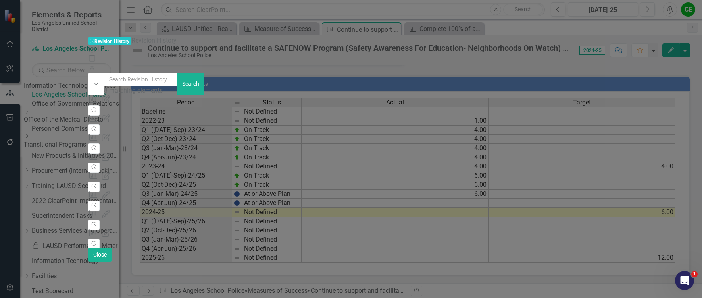
click at [96, 64] on icon "Close" at bounding box center [92, 67] width 8 height 6
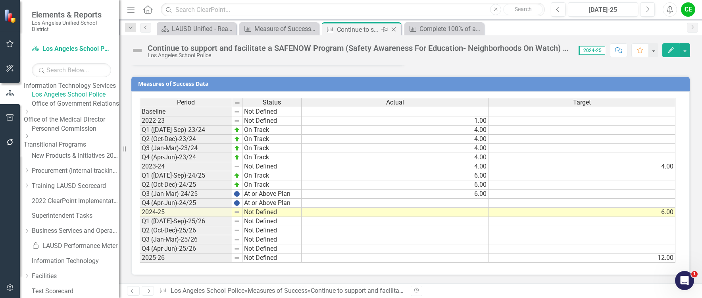
click at [390, 28] on icon "Close" at bounding box center [394, 29] width 8 height 6
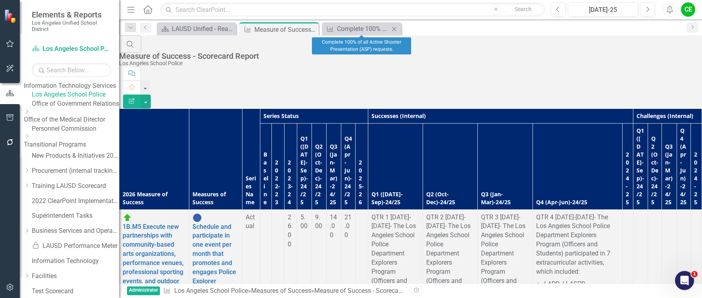
click at [399, 28] on div "Measures of Success Complete 100% of all Active Shooter Presentation (ASP) requ…" at bounding box center [361, 28] width 79 height 13
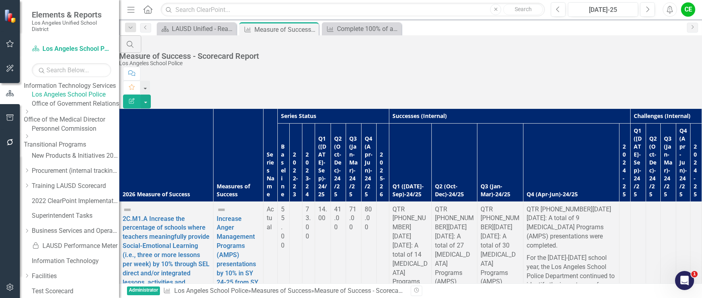
scroll to position [746, 0]
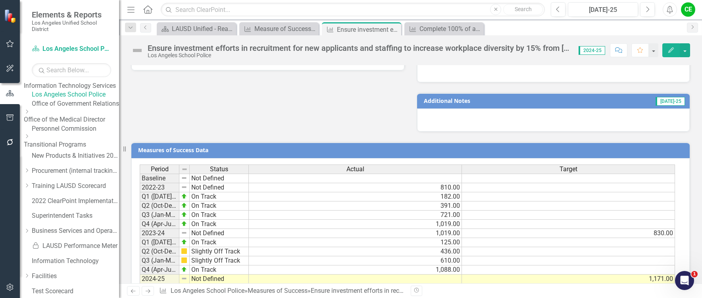
scroll to position [476, 0]
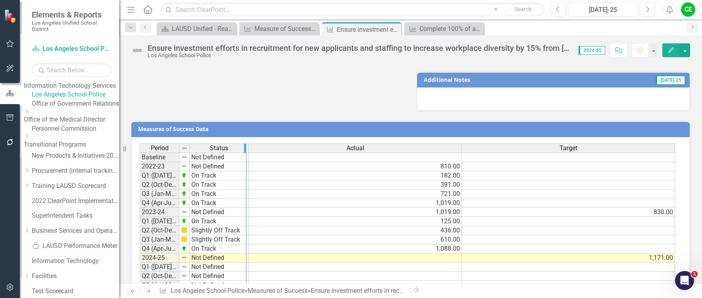
drag, startPoint x: 179, startPoint y: 148, endPoint x: 246, endPoint y: 148, distance: 67.0
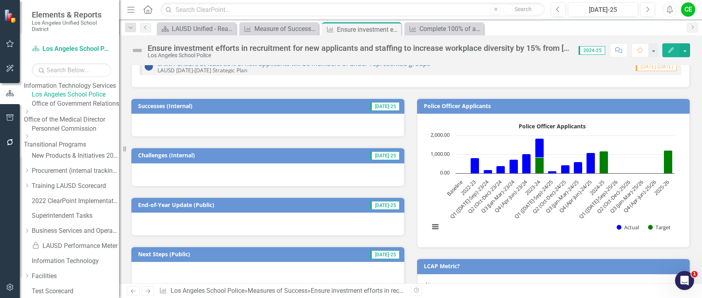
scroll to position [79, 0]
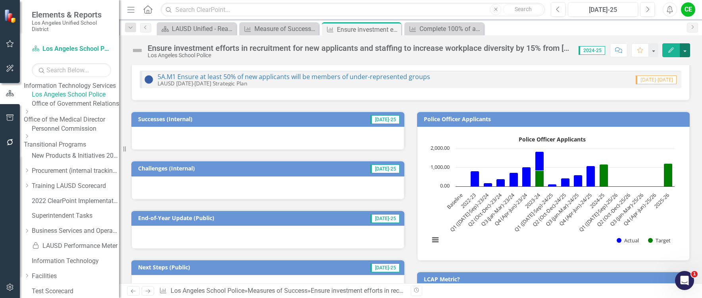
click at [686, 51] on button "button" at bounding box center [685, 50] width 10 height 14
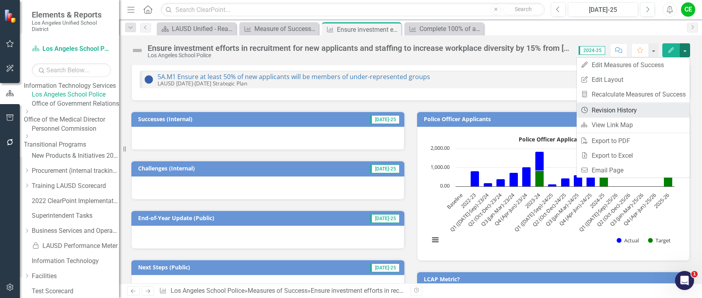
click at [612, 107] on link "Revision History Revision History" at bounding box center [632, 110] width 113 height 15
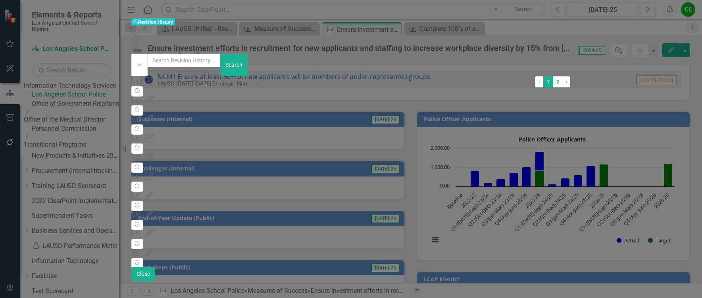
click at [140, 88] on icon "Revision History" at bounding box center [137, 90] width 6 height 5
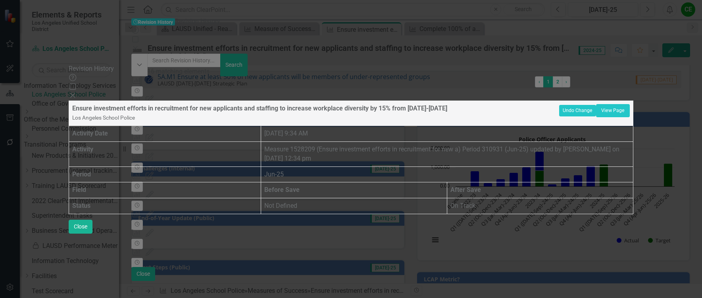
click at [75, 93] on icon at bounding box center [72, 95] width 5 height 5
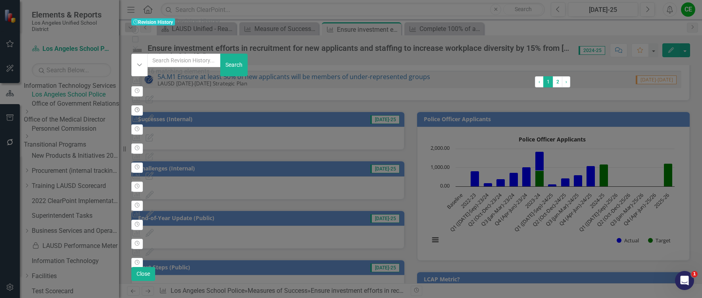
click at [140, 108] on icon "Revision History" at bounding box center [137, 110] width 6 height 5
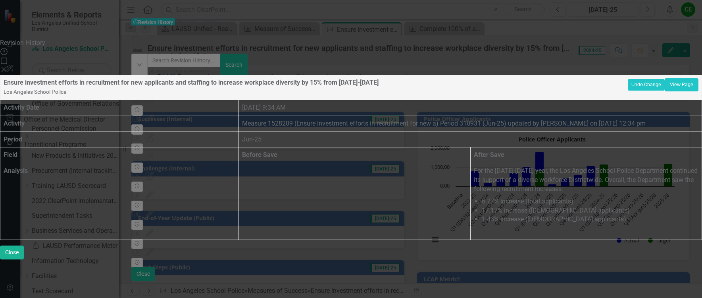
click at [6, 67] on icon at bounding box center [4, 69] width 5 height 5
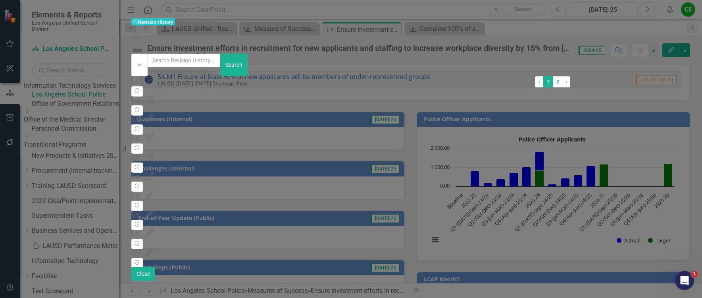
click at [139, 45] on icon "Close" at bounding box center [135, 48] width 8 height 6
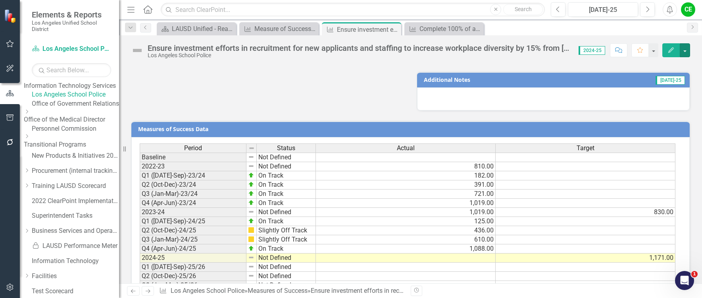
scroll to position [522, 0]
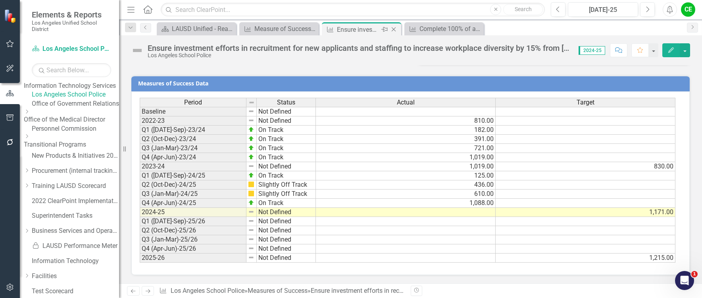
click at [394, 29] on icon "Close" at bounding box center [394, 29] width 8 height 6
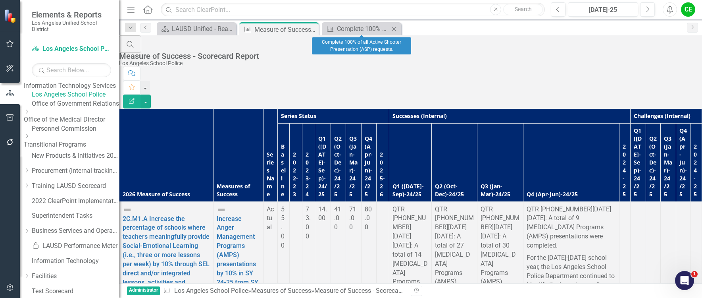
click at [394, 29] on icon at bounding box center [394, 29] width 4 height 4
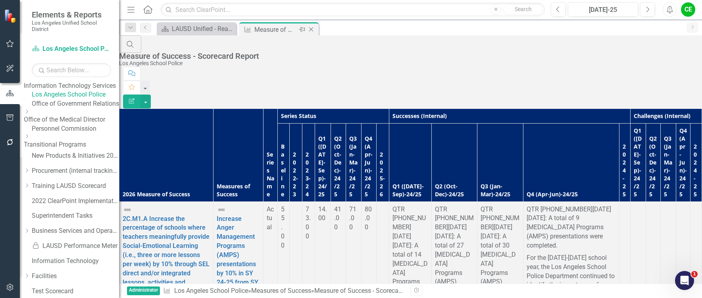
click at [312, 27] on icon "Close" at bounding box center [311, 29] width 8 height 6
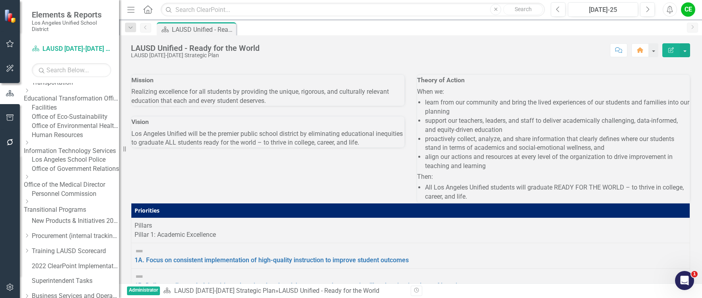
scroll to position [238, 0]
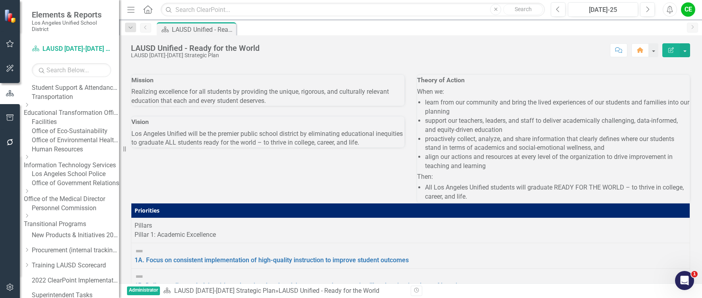
click at [80, 92] on link "Student Support & Attendance Services" at bounding box center [75, 87] width 87 height 9
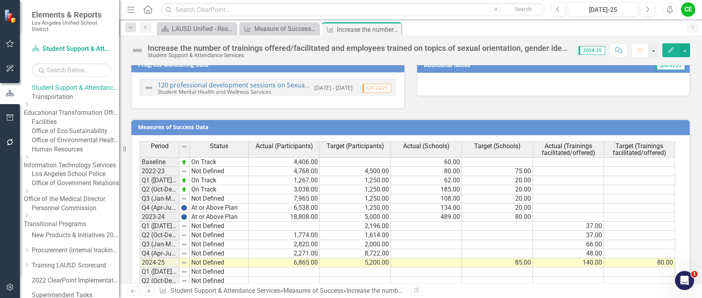
scroll to position [695, 0]
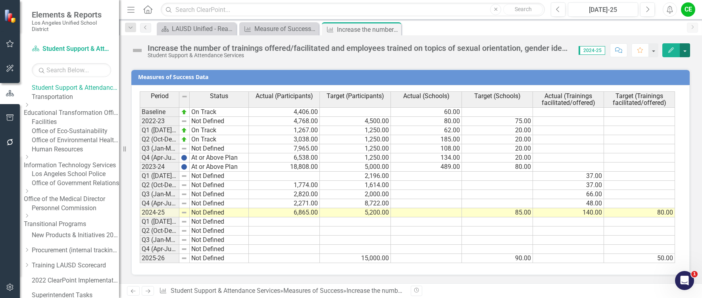
click at [684, 51] on button "button" at bounding box center [685, 50] width 10 height 14
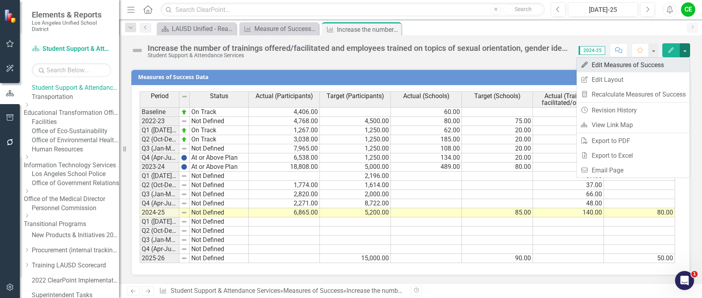
click at [615, 64] on link "Edit Edit Measures of Success" at bounding box center [632, 65] width 113 height 15
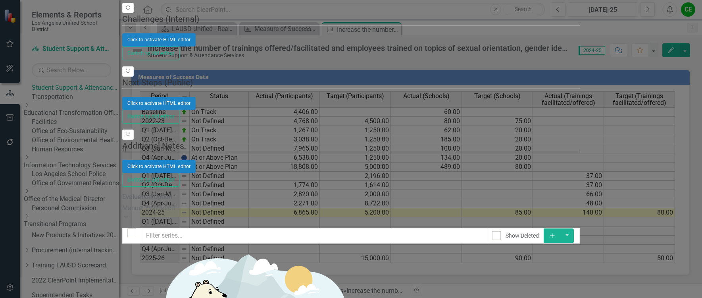
checkbox input "false"
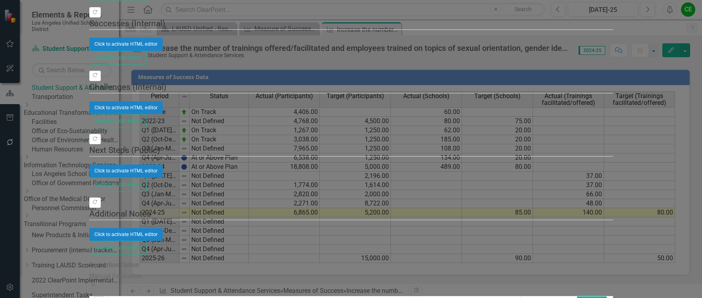
scroll to position [0, 0]
drag, startPoint x: 213, startPoint y: 190, endPoint x: 211, endPoint y: 136, distance: 54.8
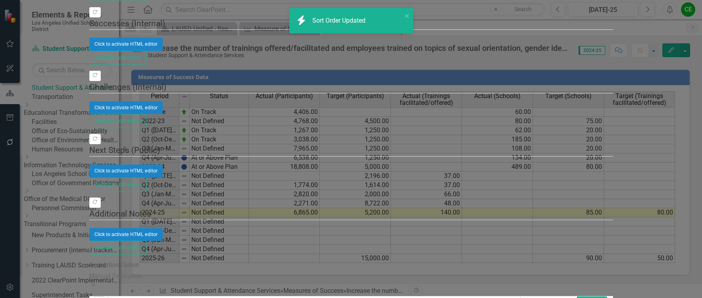
checkbox input "false"
checkbox input "true"
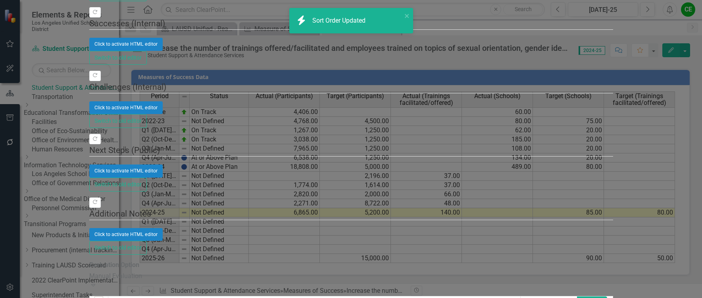
checkbox input "true"
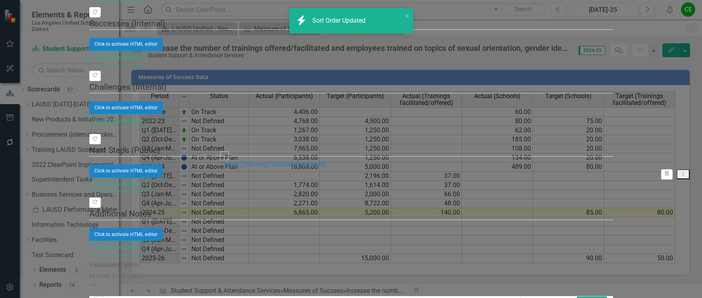
drag, startPoint x: 213, startPoint y: 213, endPoint x: 214, endPoint y: 153, distance: 60.3
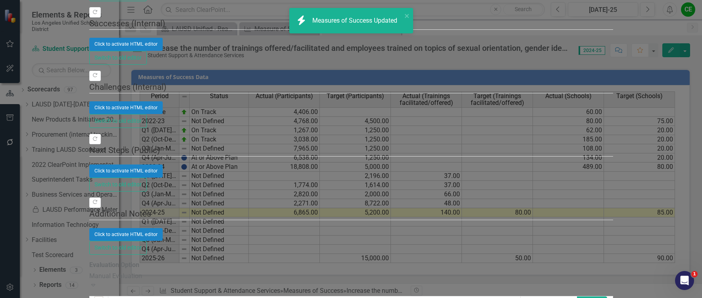
checkbox input "false"
checkbox input "true"
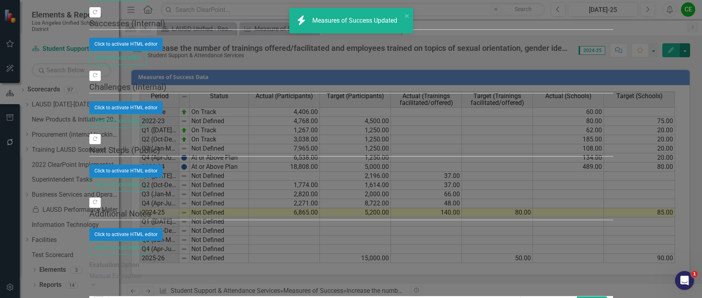
checkbox input "true"
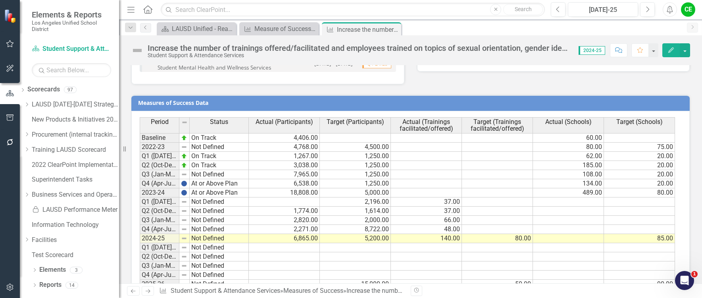
scroll to position [695, 0]
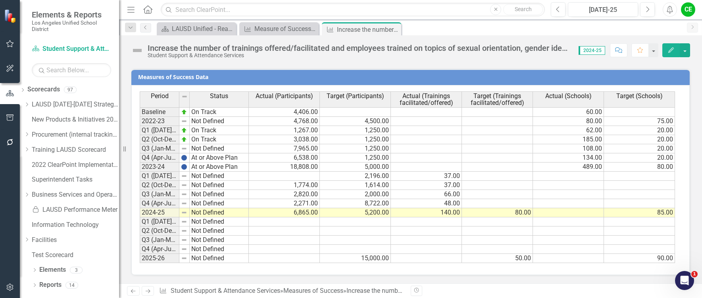
click at [197, 215] on td "Not Defined" at bounding box center [219, 212] width 59 height 9
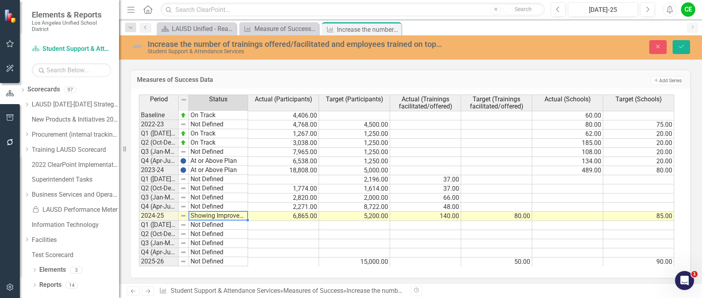
click at [215, 151] on div "Period Status Actual (Participants) Target (Participants) Actual (Trainings fac…" at bounding box center [407, 179] width 537 height 171
click at [205, 214] on td "Showing Improvemet" at bounding box center [218, 215] width 59 height 9
click at [215, 196] on div "Period Status Actual (Participants) Target (Participants) Actual (Trainings fac…" at bounding box center [407, 179] width 537 height 171
click at [678, 48] on icon "Save" at bounding box center [681, 47] width 7 height 6
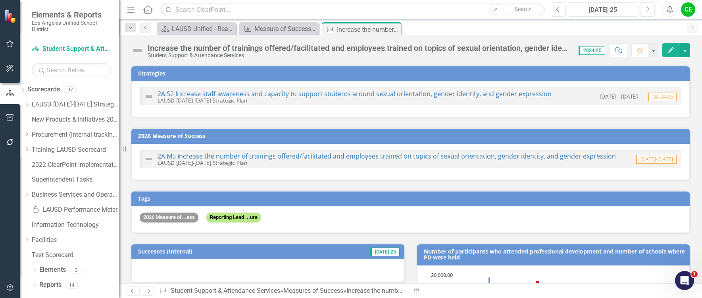
checkbox input "false"
checkbox input "true"
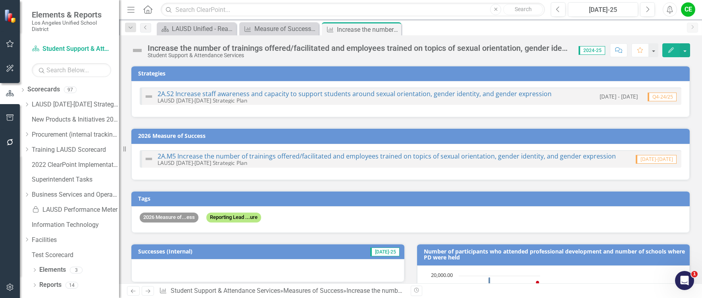
checkbox input "true"
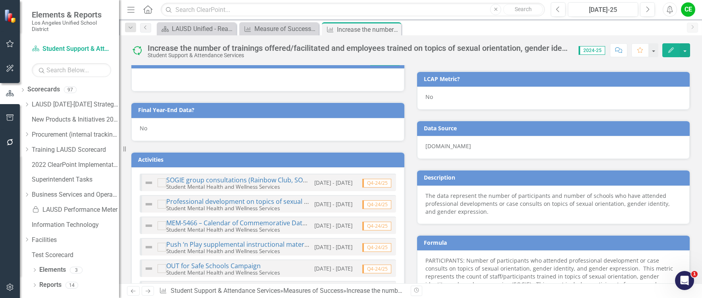
scroll to position [299, 0]
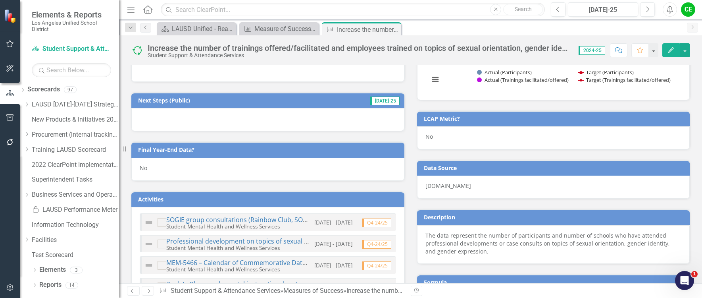
click at [166, 164] on div "No" at bounding box center [267, 168] width 273 height 23
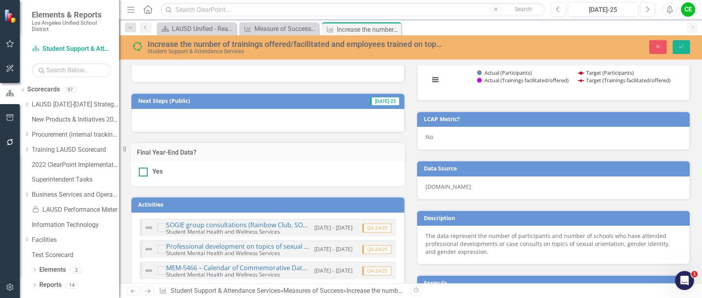
click at [141, 171] on input "Yes" at bounding box center [141, 169] width 5 height 5
checkbox input "true"
click at [685, 50] on button "Save" at bounding box center [680, 47] width 17 height 14
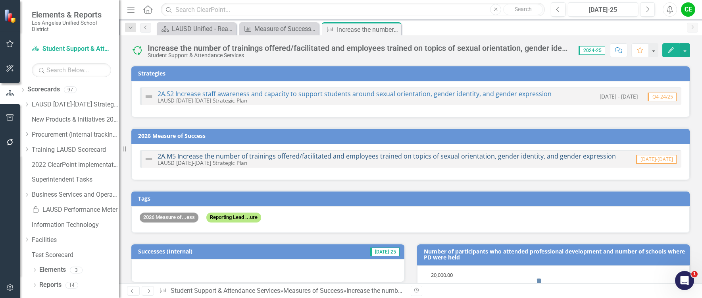
click at [383, 154] on link "2A.M5 Increase the number of trainings offered/facilitated and employees traine…" at bounding box center [386, 156] width 458 height 9
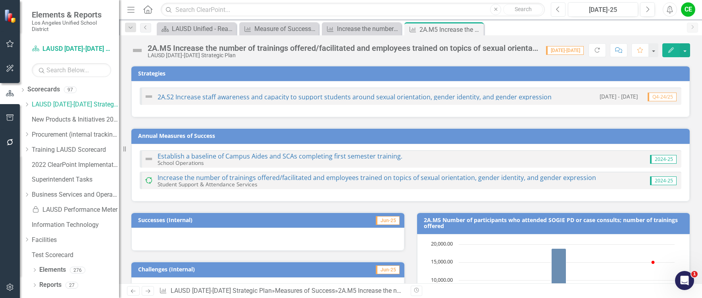
click at [560, 10] on icon "Previous" at bounding box center [558, 9] width 4 height 7
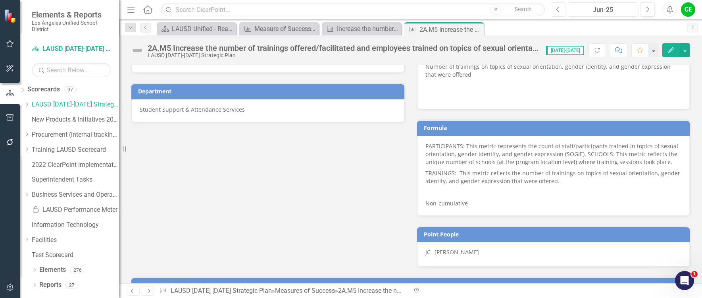
scroll to position [543, 0]
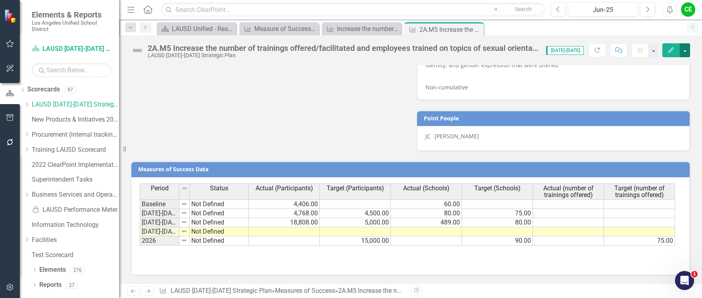
click at [685, 50] on button "button" at bounding box center [685, 50] width 10 height 14
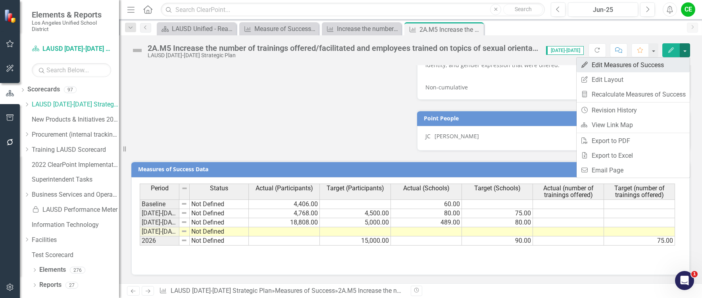
click at [636, 65] on link "Edit Edit Measures of Success" at bounding box center [632, 65] width 113 height 15
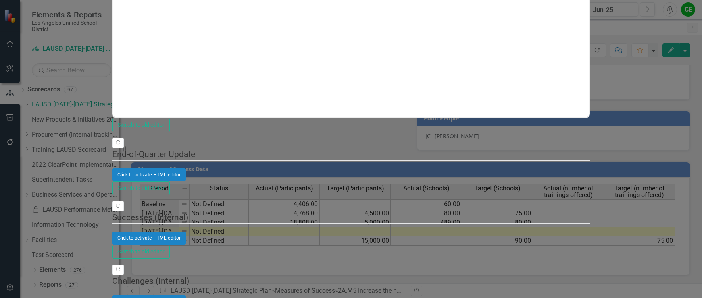
scroll to position [0, 0]
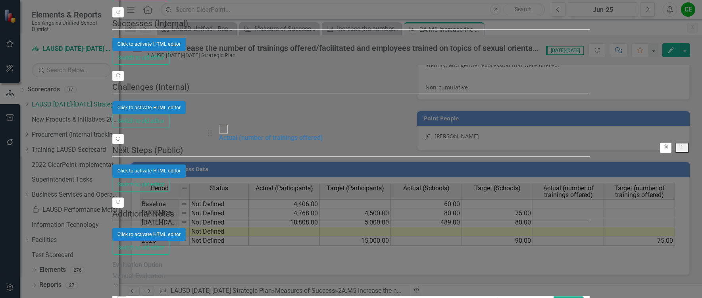
drag, startPoint x: 212, startPoint y: 188, endPoint x: 213, endPoint y: 133, distance: 54.7
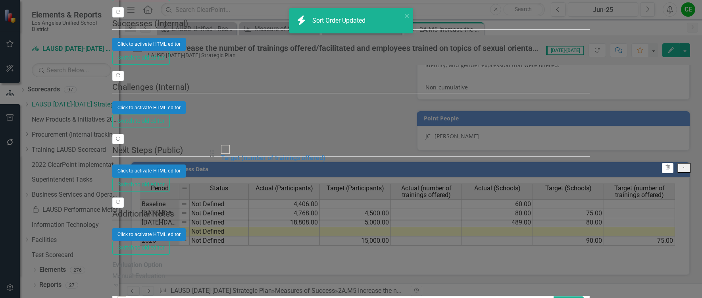
drag, startPoint x: 215, startPoint y: 214, endPoint x: 217, endPoint y: 155, distance: 58.3
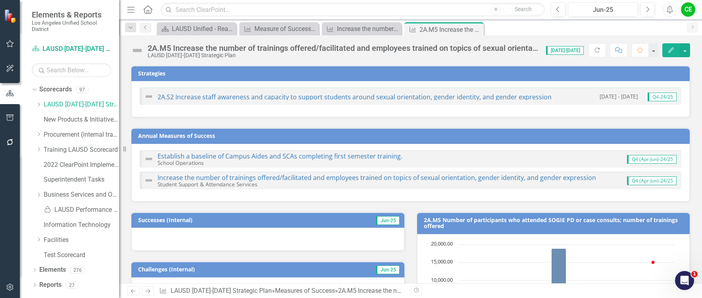
scroll to position [543, 0]
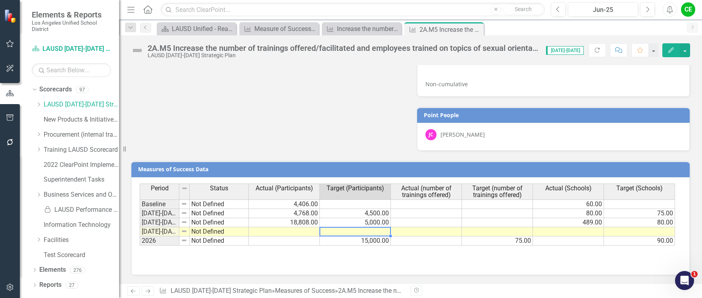
click at [361, 232] on td at bounding box center [355, 231] width 71 height 9
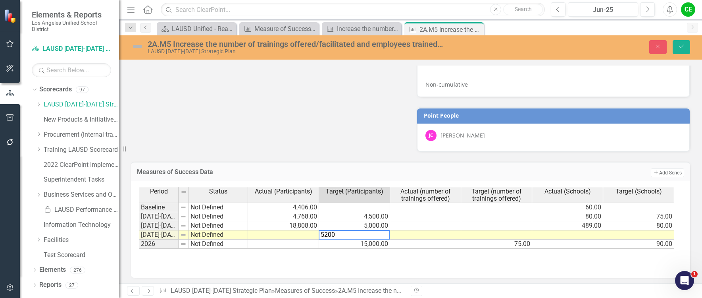
type textarea "5200"
click at [294, 233] on td at bounding box center [283, 234] width 71 height 9
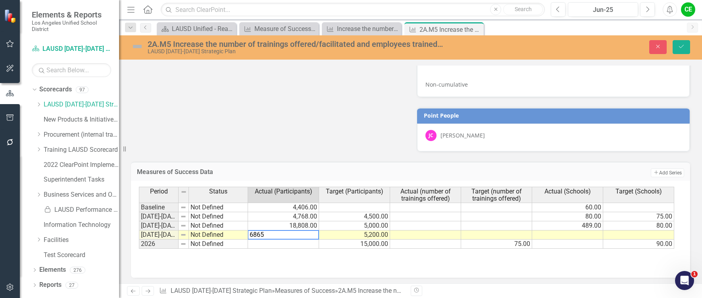
type textarea "5200"
click at [334, 234] on td "5,200.00" at bounding box center [354, 234] width 71 height 9
click at [680, 44] on icon "Save" at bounding box center [681, 47] width 7 height 6
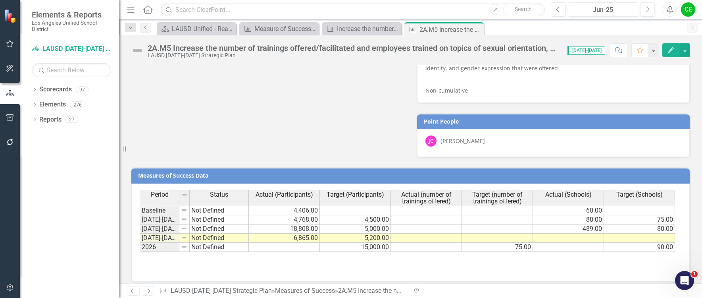
scroll to position [543, 0]
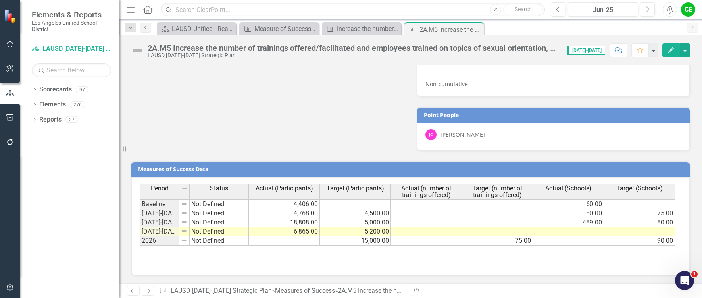
click at [434, 234] on td at bounding box center [426, 231] width 71 height 9
click at [499, 241] on td "75.00" at bounding box center [497, 240] width 71 height 9
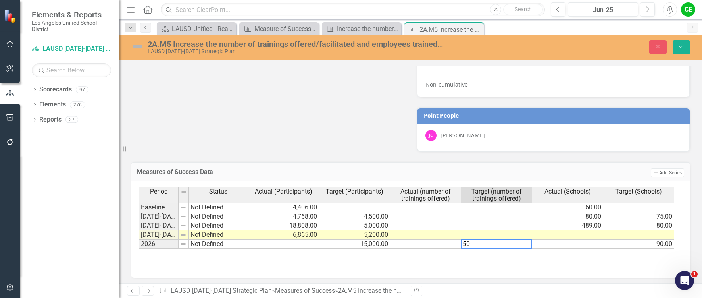
type textarea "50"
click at [139, 230] on div "Period Status Actual (Participants) Target (Participants) Actual (number of tra…" at bounding box center [139, 217] width 0 height 62
type textarea "80"
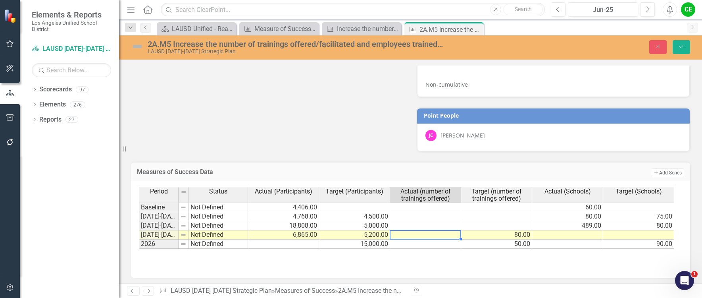
click at [443, 234] on td at bounding box center [425, 234] width 71 height 9
type textarea "140"
click at [442, 244] on td at bounding box center [425, 243] width 71 height 9
click at [682, 47] on icon "Save" at bounding box center [681, 47] width 7 height 6
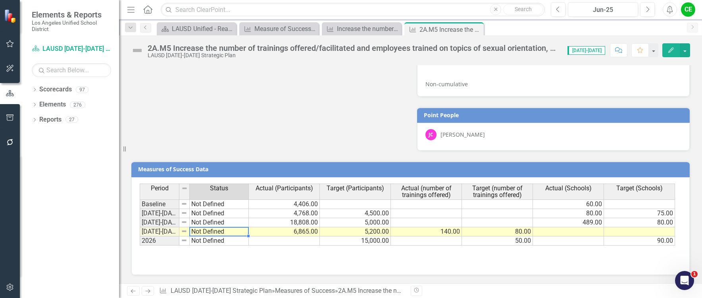
click at [214, 231] on td "Not Defined" at bounding box center [219, 231] width 59 height 9
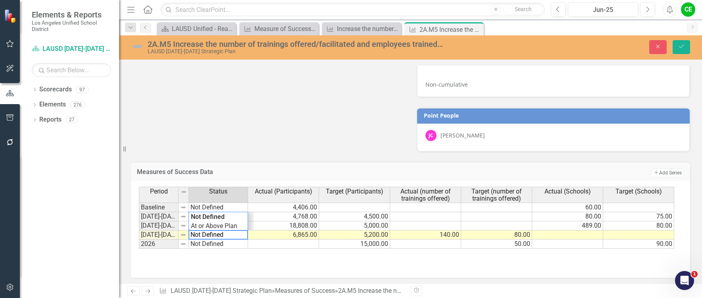
drag, startPoint x: 231, startPoint y: 236, endPoint x: 165, endPoint y: 236, distance: 65.5
click at [165, 236] on div "Period Status Actual (Participants) Target (Participants) Actual (number of tra…" at bounding box center [407, 217] width 537 height 62
click at [215, 228] on div "Period Status Actual (Participants) Target (Participants) Actual (number of tra…" at bounding box center [407, 217] width 537 height 62
type textarea "In Progress"
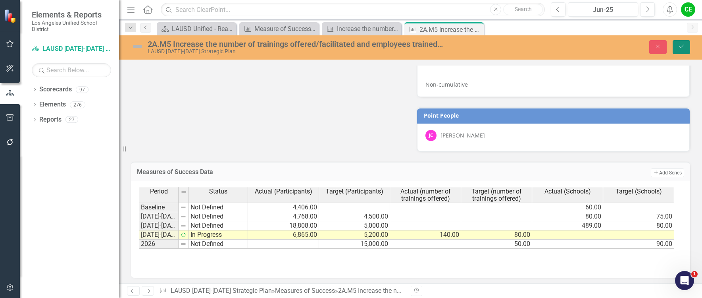
click at [682, 44] on icon "Save" at bounding box center [681, 47] width 7 height 6
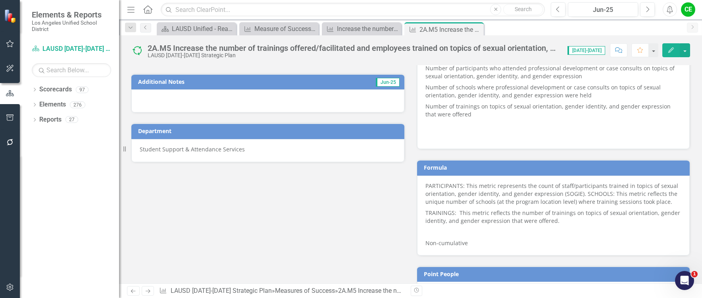
scroll to position [345, 0]
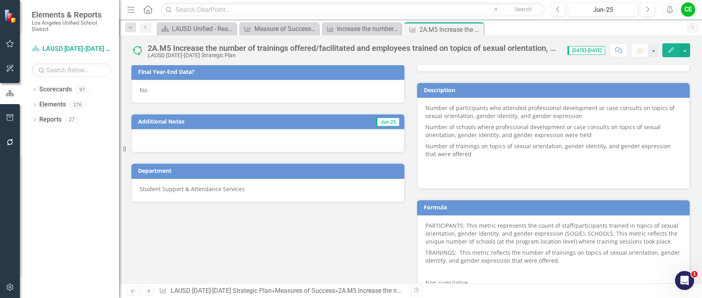
click at [154, 89] on div "No" at bounding box center [267, 91] width 273 height 23
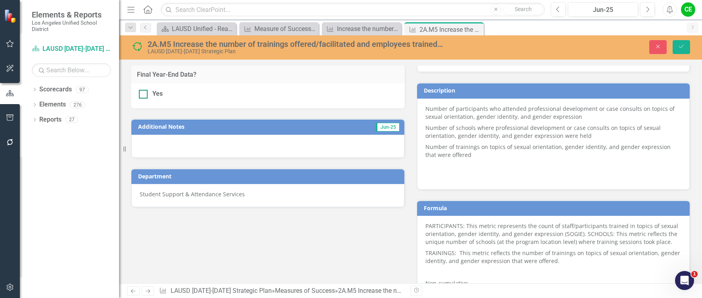
click at [144, 95] on div at bounding box center [143, 94] width 9 height 9
click at [144, 95] on input "Yes" at bounding box center [141, 92] width 5 height 5
checkbox input "true"
click at [680, 46] on icon "Save" at bounding box center [681, 47] width 7 height 6
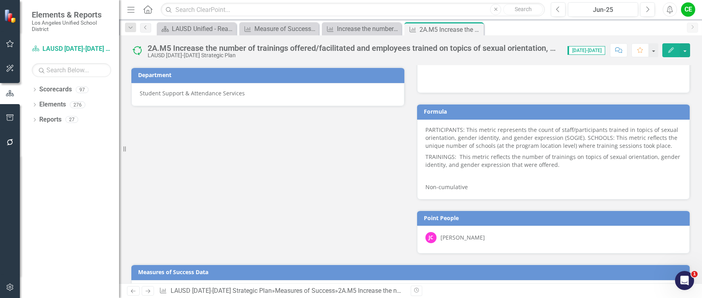
scroll to position [543, 0]
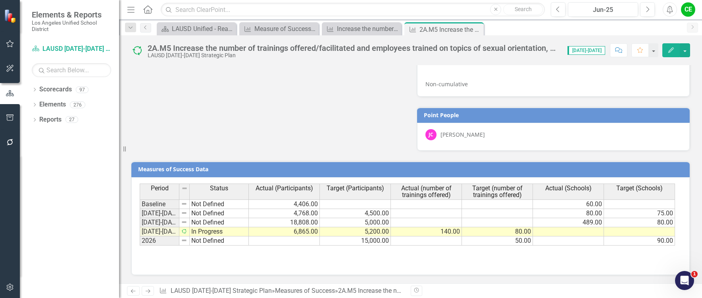
click at [436, 268] on div "Period Status Actual (Participants) Target (Participants) Actual (number of tra…" at bounding box center [410, 226] width 558 height 98
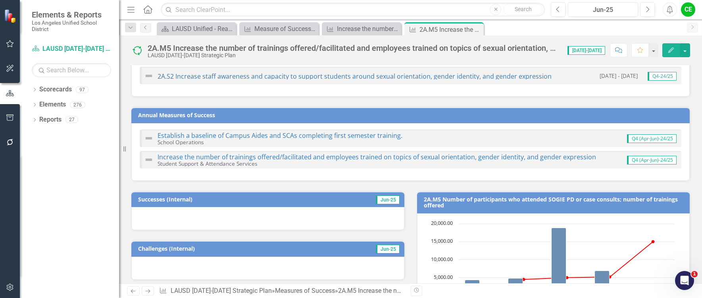
scroll to position [40, 0]
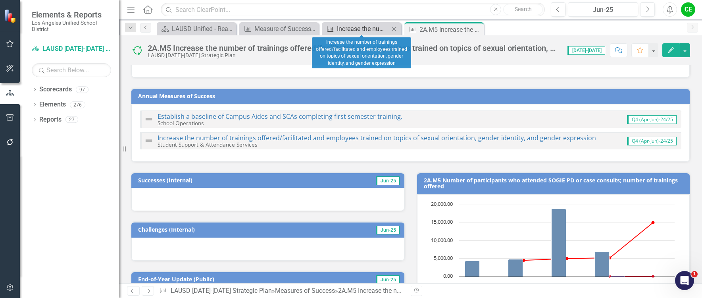
click at [364, 31] on div "Increase the number of trainings offered/facilitated and employees trained on t…" at bounding box center [363, 29] width 52 height 10
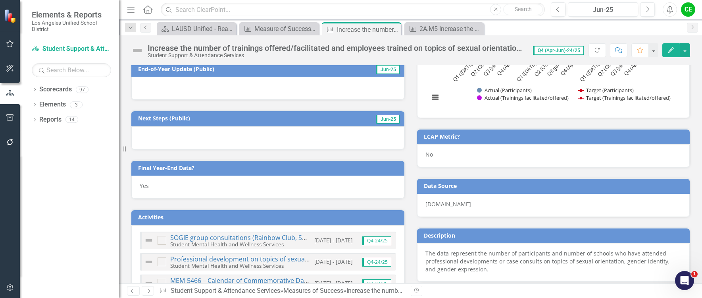
checkbox input "true"
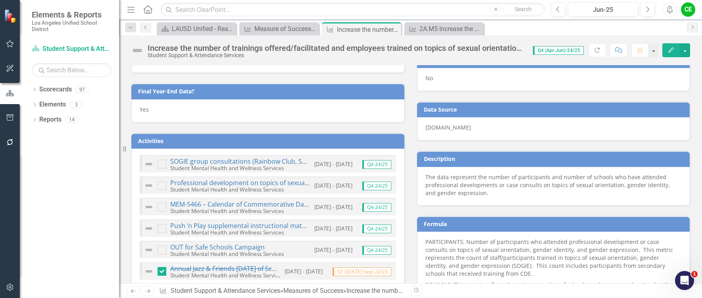
scroll to position [695, 0]
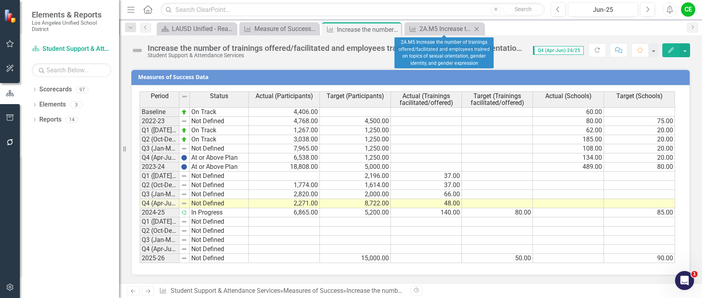
click at [475, 28] on icon "Close" at bounding box center [476, 29] width 8 height 6
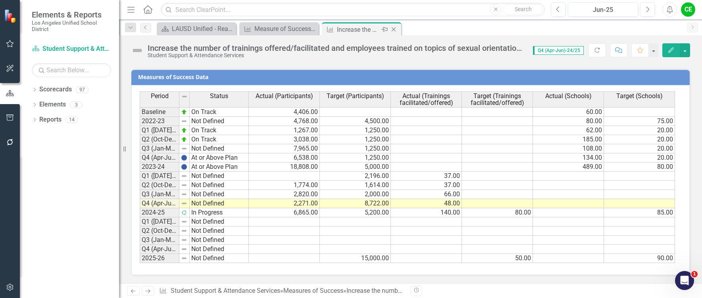
click at [393, 29] on icon "Close" at bounding box center [394, 29] width 8 height 6
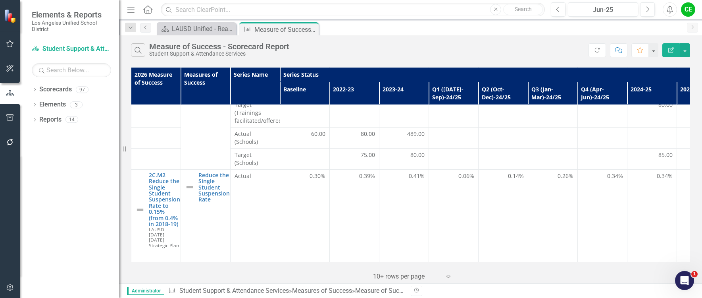
scroll to position [159, 0]
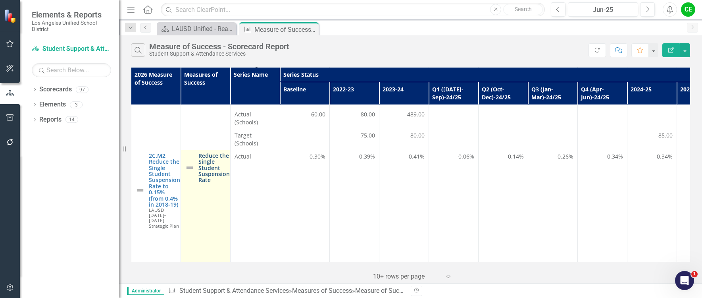
click at [209, 152] on link "Reduce the Single Student Suspension Rate" at bounding box center [213, 167] width 31 height 31
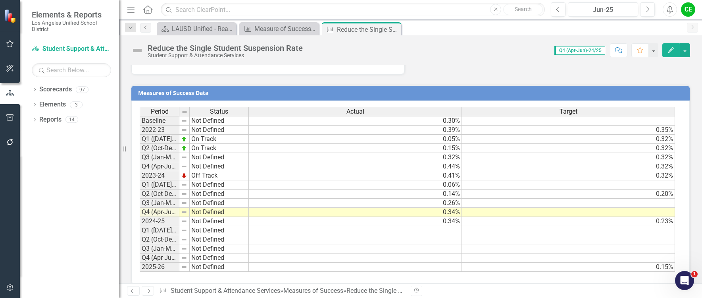
scroll to position [701, 0]
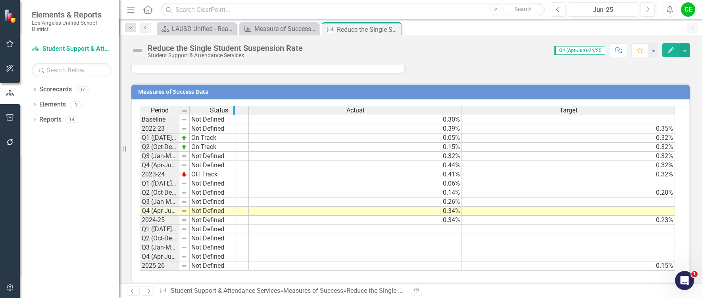
drag, startPoint x: 178, startPoint y: 102, endPoint x: 234, endPoint y: 98, distance: 56.0
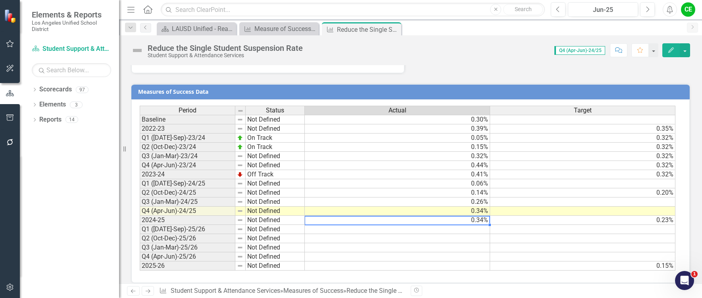
click at [414, 215] on td "0.34%" at bounding box center [397, 219] width 185 height 9
click at [393, 29] on icon "Close" at bounding box center [394, 29] width 8 height 6
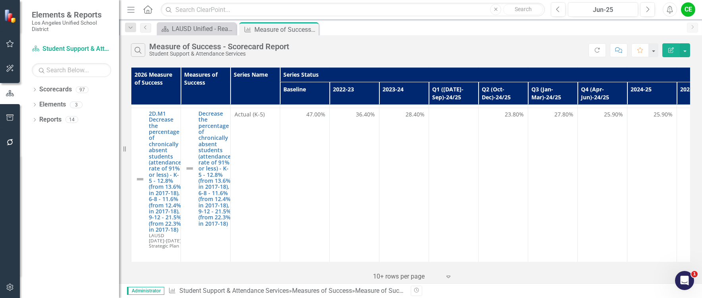
scroll to position [714, 0]
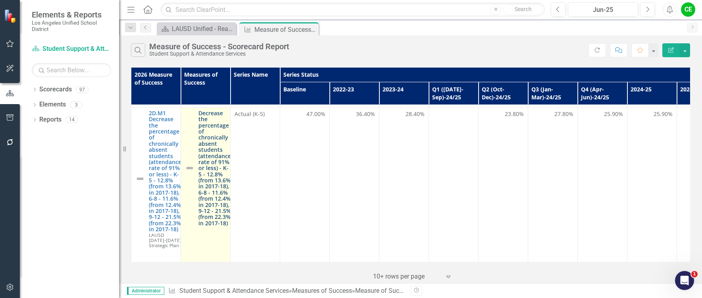
click at [221, 173] on link "Decrease the percentage of chronically absent students (attendance rate of 91% …" at bounding box center [214, 168] width 33 height 116
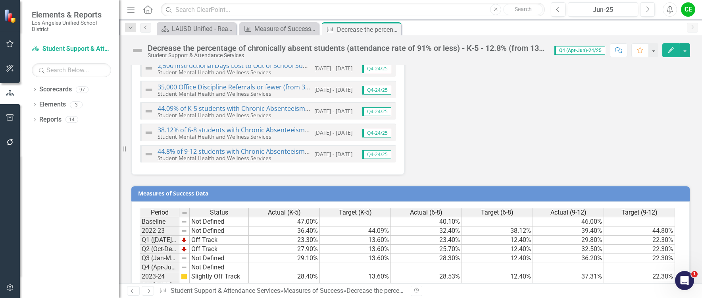
scroll to position [1388, 0]
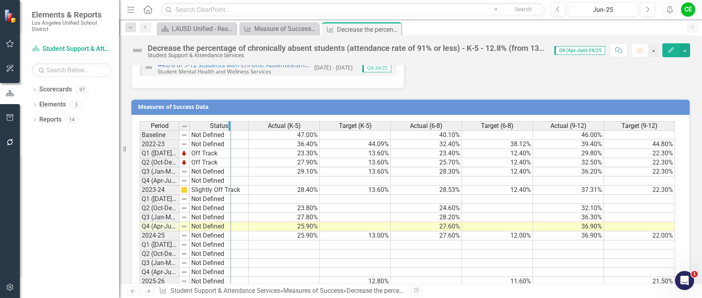
drag, startPoint x: 179, startPoint y: 111, endPoint x: 230, endPoint y: 111, distance: 51.6
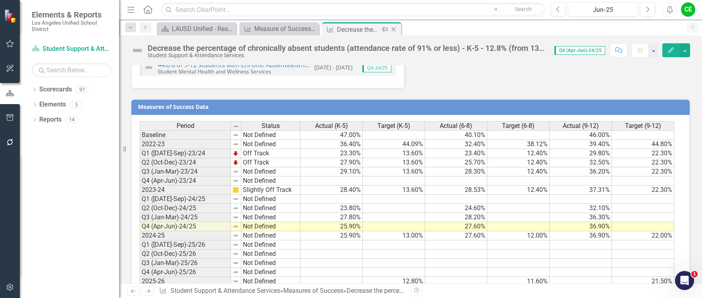
click at [392, 26] on div "Close" at bounding box center [394, 30] width 10 height 10
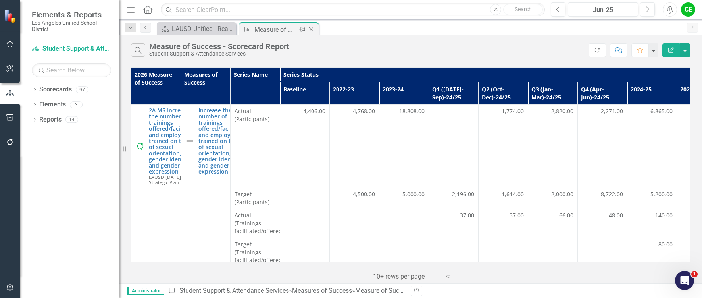
click at [310, 30] on icon "Close" at bounding box center [311, 29] width 8 height 6
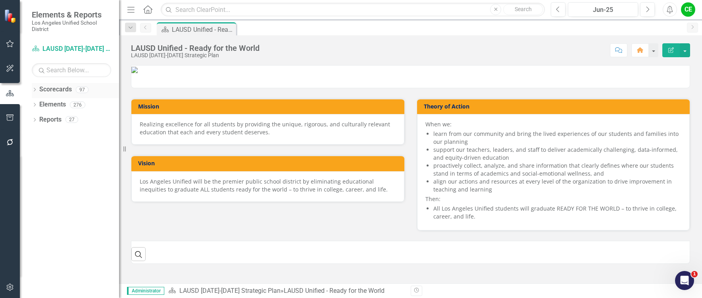
click at [35, 89] on icon at bounding box center [35, 90] width 2 height 4
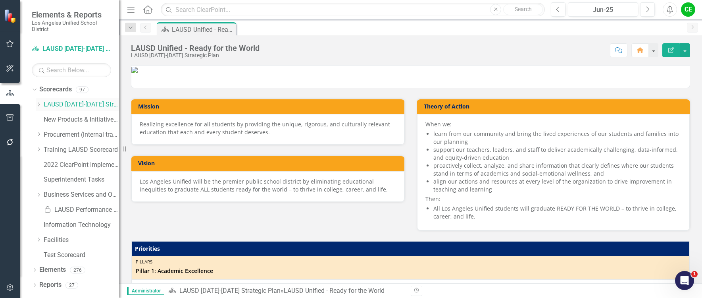
click at [40, 102] on icon "Dropdown" at bounding box center [39, 104] width 6 height 5
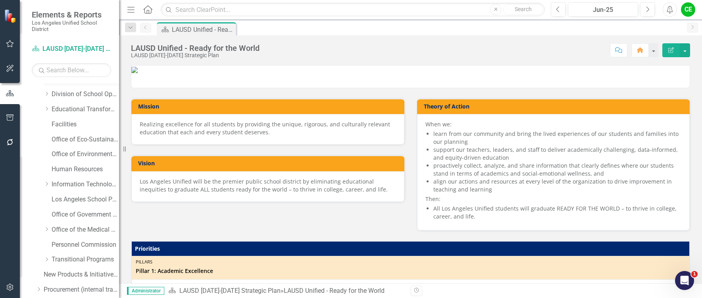
scroll to position [119, 0]
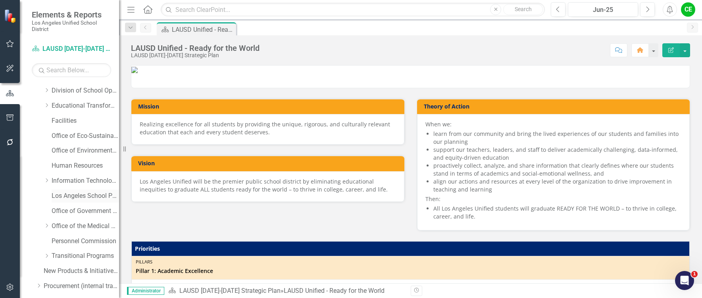
click at [67, 194] on link "Los Angeles School Police" at bounding box center [85, 195] width 67 height 9
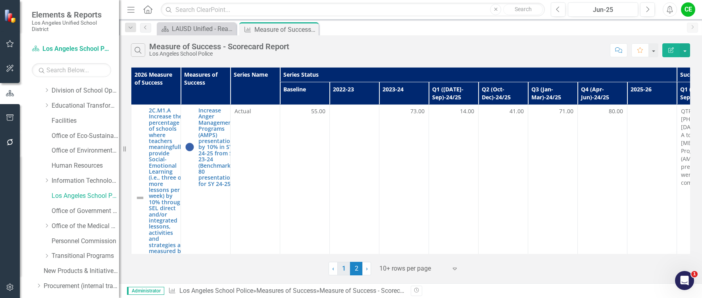
click at [342, 269] on link "1" at bounding box center [343, 267] width 13 height 13
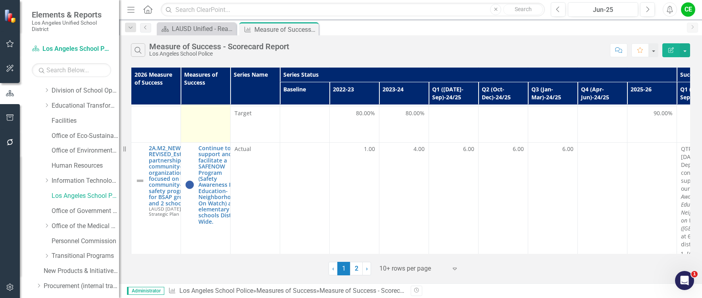
scroll to position [674, 0]
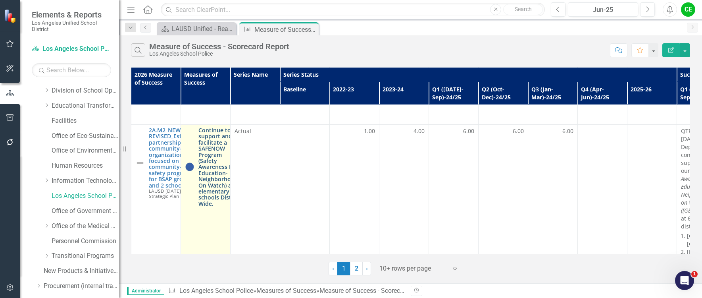
click at [212, 179] on link "Continue to support and facilitate a SAFENOW Program (Safety Awareness For Educ…" at bounding box center [219, 166] width 42 height 79
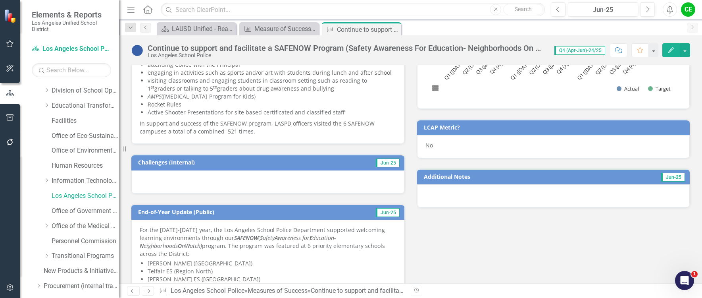
scroll to position [278, 0]
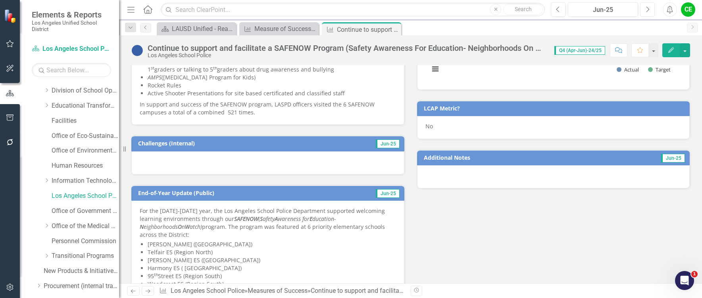
click at [651, 10] on button "Next" at bounding box center [647, 9] width 15 height 14
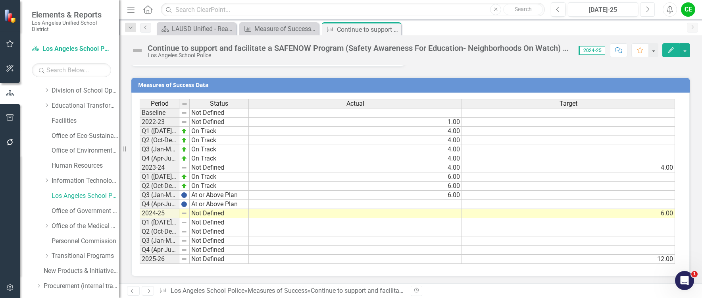
scroll to position [482, 0]
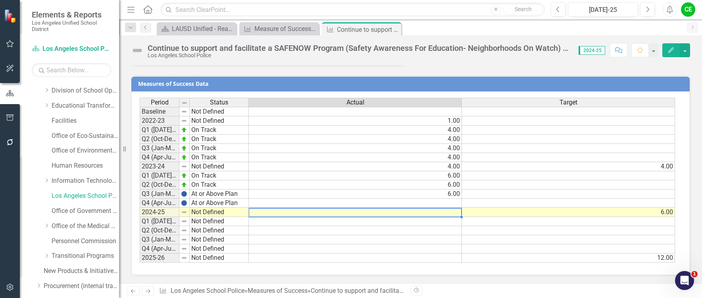
click at [420, 214] on td at bounding box center [355, 211] width 213 height 9
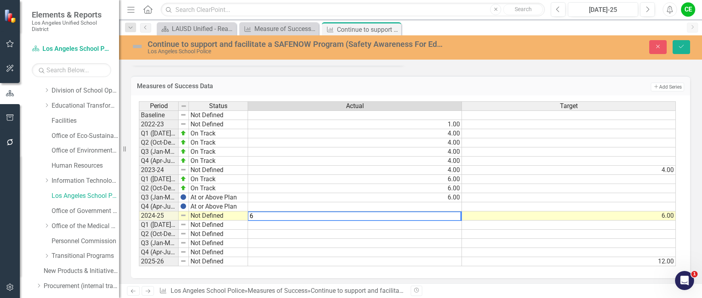
type textarea "6"
click at [139, 219] on div "Period Status Actual Target Baseline Not Defined 2022-23 Not Defined 1.00 Q1 ([…" at bounding box center [139, 183] width 0 height 165
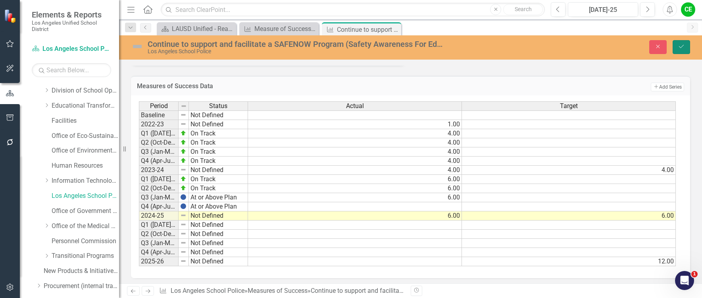
click at [684, 46] on icon "Save" at bounding box center [681, 47] width 7 height 6
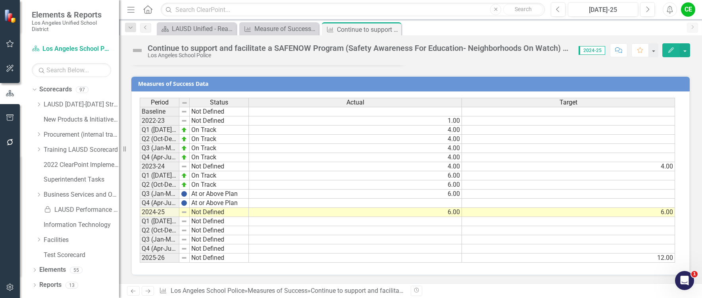
click at [205, 213] on td "Not Defined" at bounding box center [219, 211] width 59 height 9
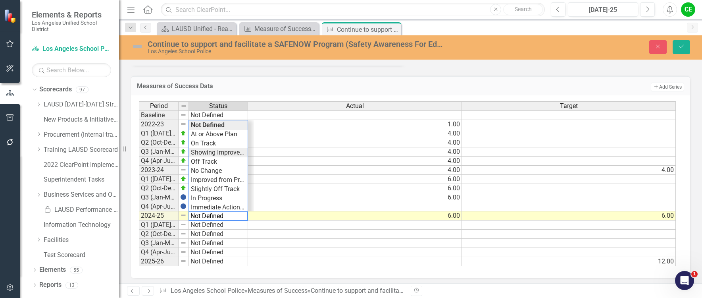
type textarea "Showing Improvemet"
click at [219, 153] on div "Period Status Actual Target Baseline Not Defined 2022-23 Not Defined 1.00 Q1 ([…" at bounding box center [407, 183] width 537 height 165
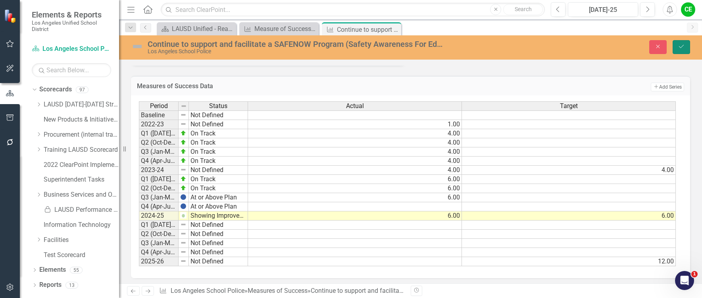
click at [688, 44] on button "Save" at bounding box center [680, 47] width 17 height 14
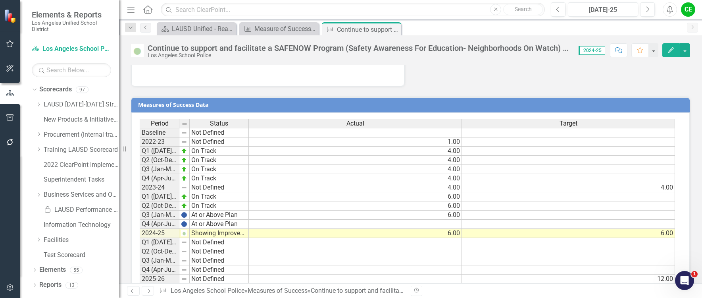
scroll to position [442, 0]
